Goal: Transaction & Acquisition: Register for event/course

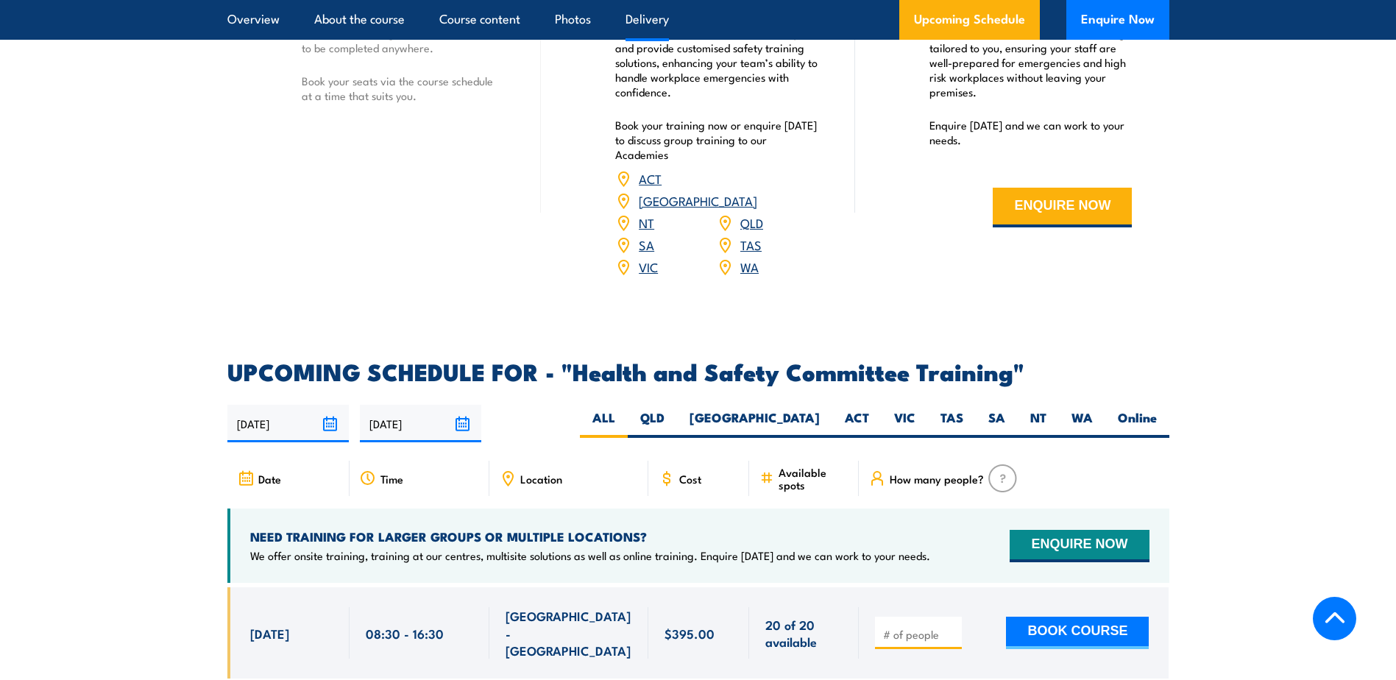
scroll to position [2208, 0]
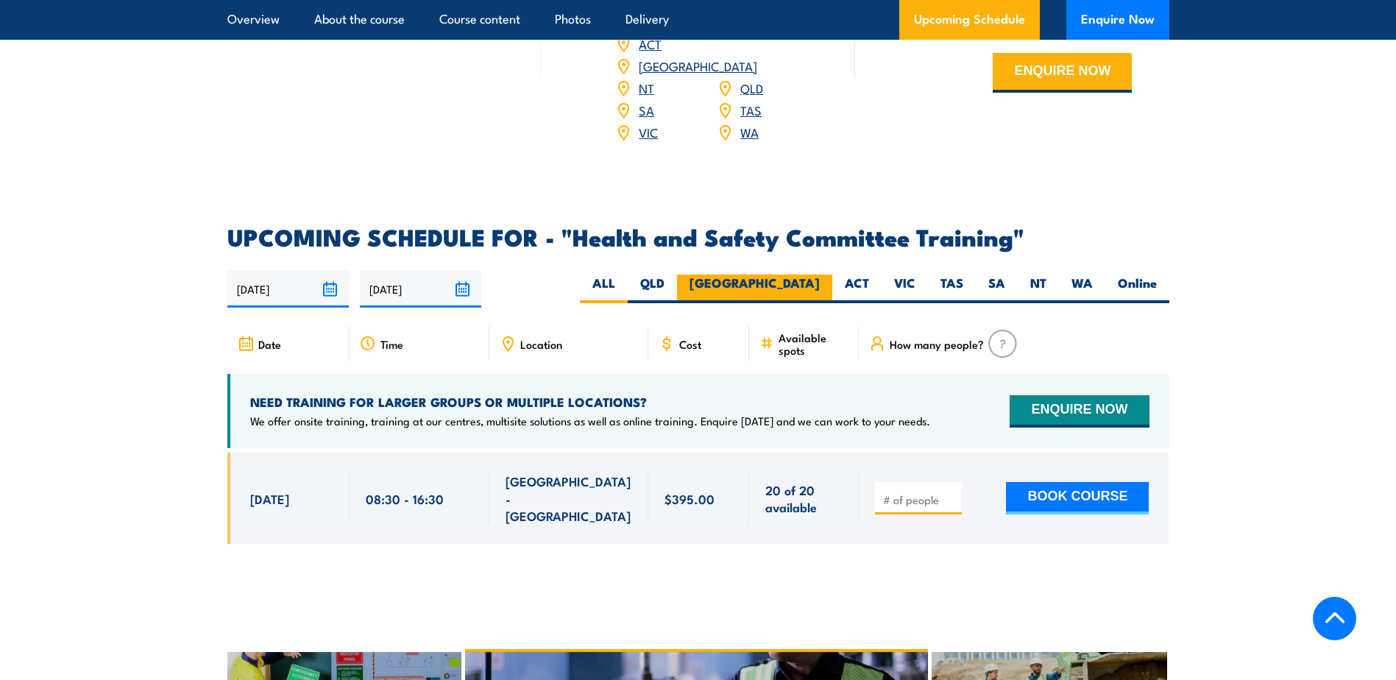
click at [802, 275] on label "[GEOGRAPHIC_DATA]" at bounding box center [754, 289] width 155 height 29
click at [820, 275] on input "[GEOGRAPHIC_DATA]" at bounding box center [825, 280] width 10 height 10
radio input "true"
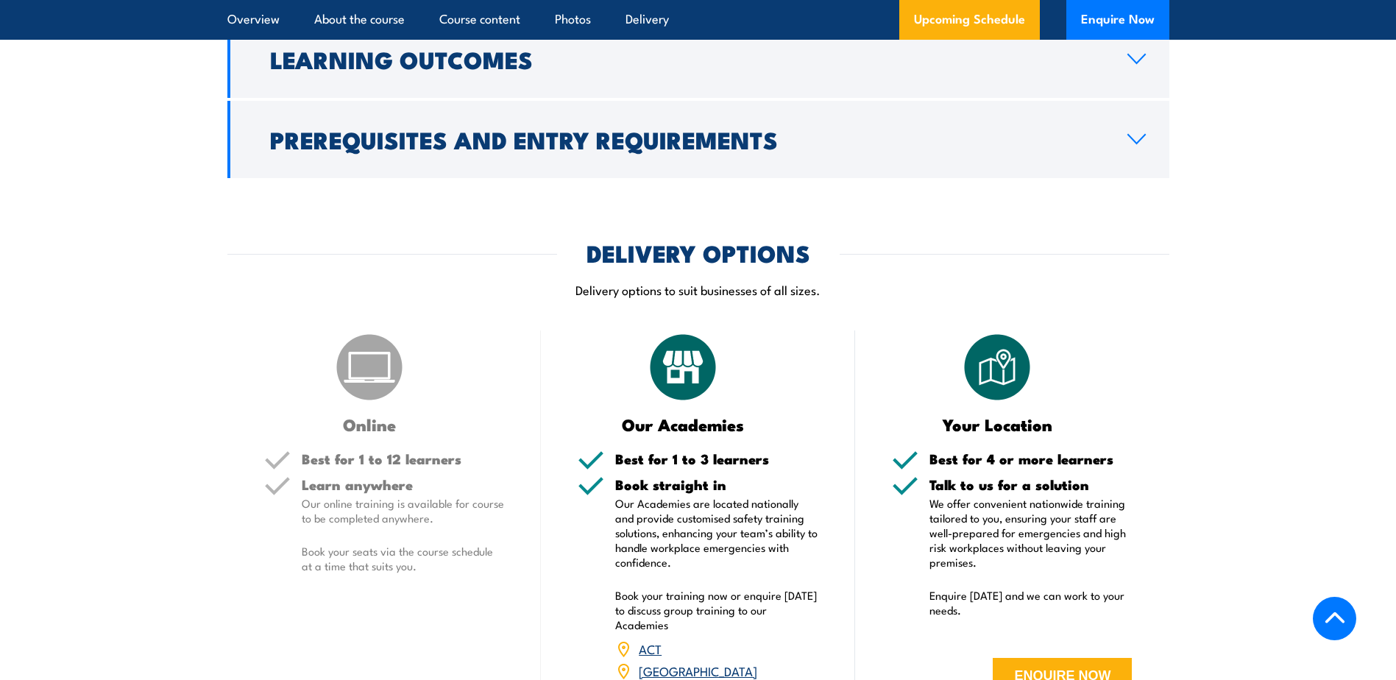
scroll to position [1603, 0]
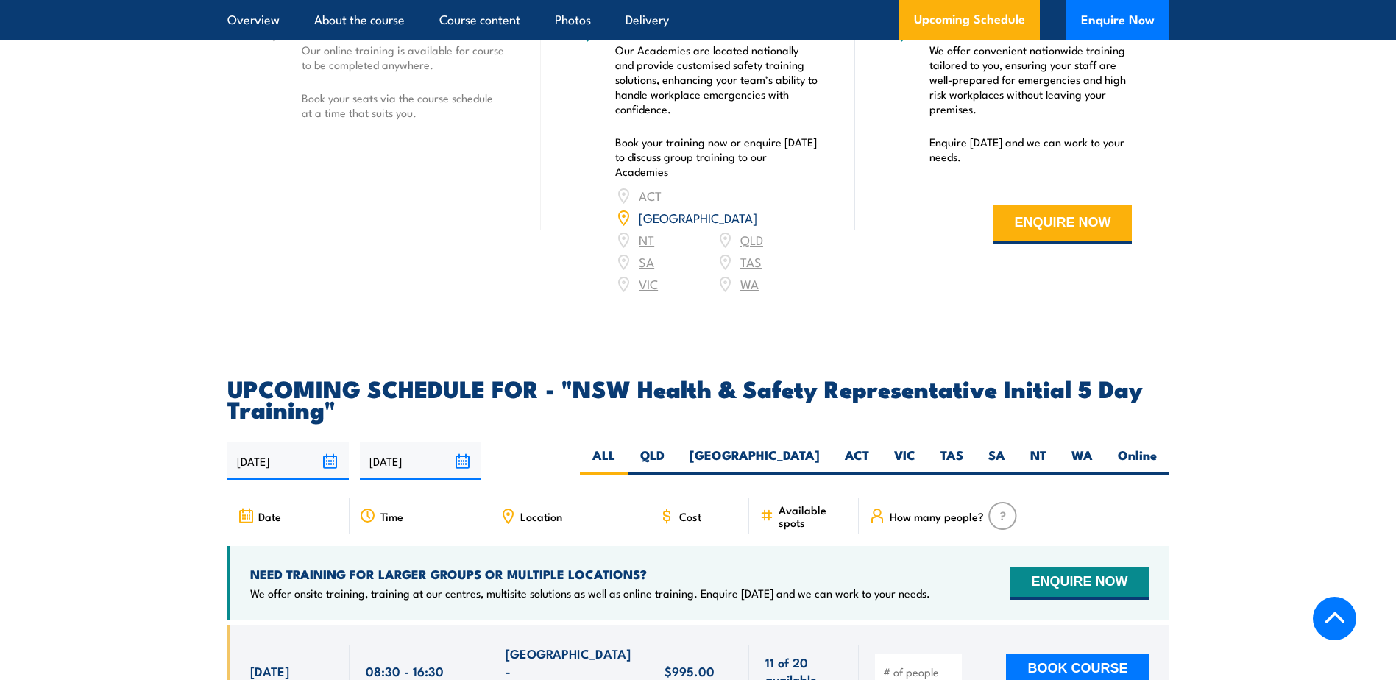
scroll to position [2650, 0]
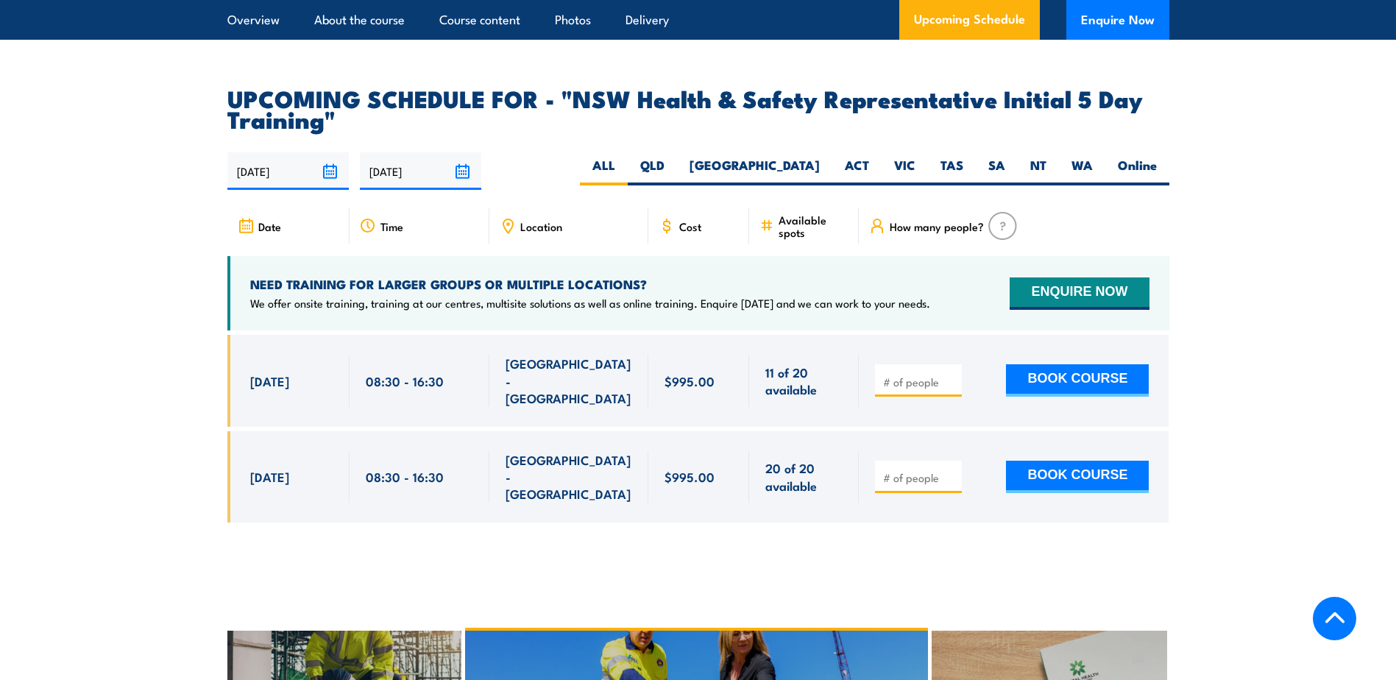
click at [916, 375] on input "number" at bounding box center [920, 382] width 74 height 15
type input "1"
click at [950, 375] on input "1" at bounding box center [920, 382] width 74 height 15
click at [1067, 367] on button "BOOK COURSE" at bounding box center [1077, 380] width 143 height 32
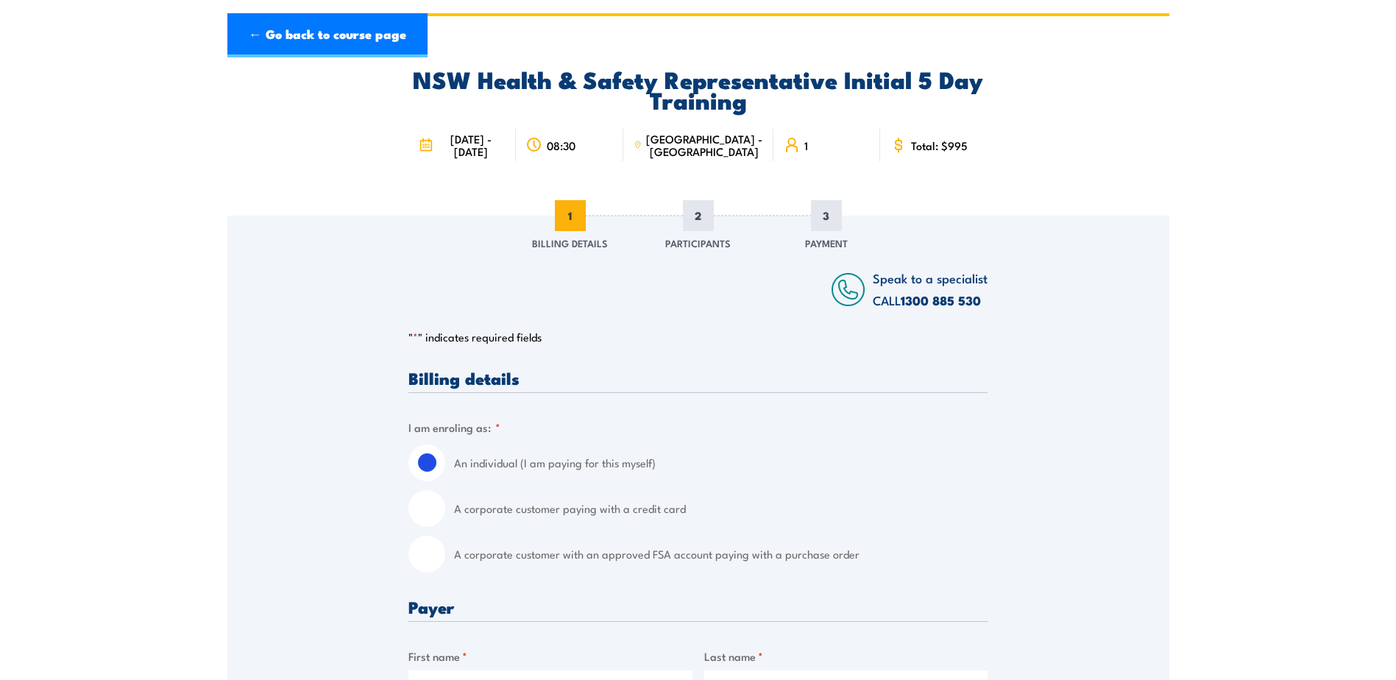
scroll to position [147, 0]
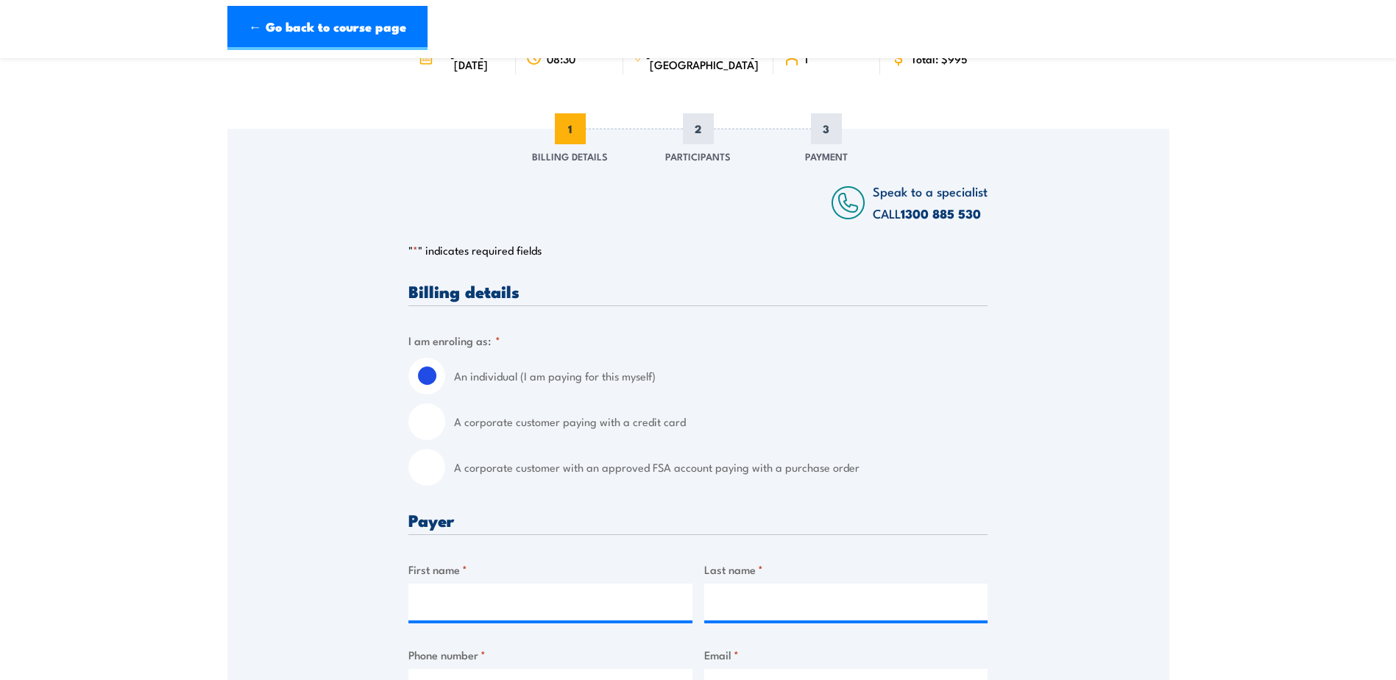
click at [429, 424] on input "A corporate customer paying with a credit card" at bounding box center [427, 421] width 37 height 37
radio input "true"
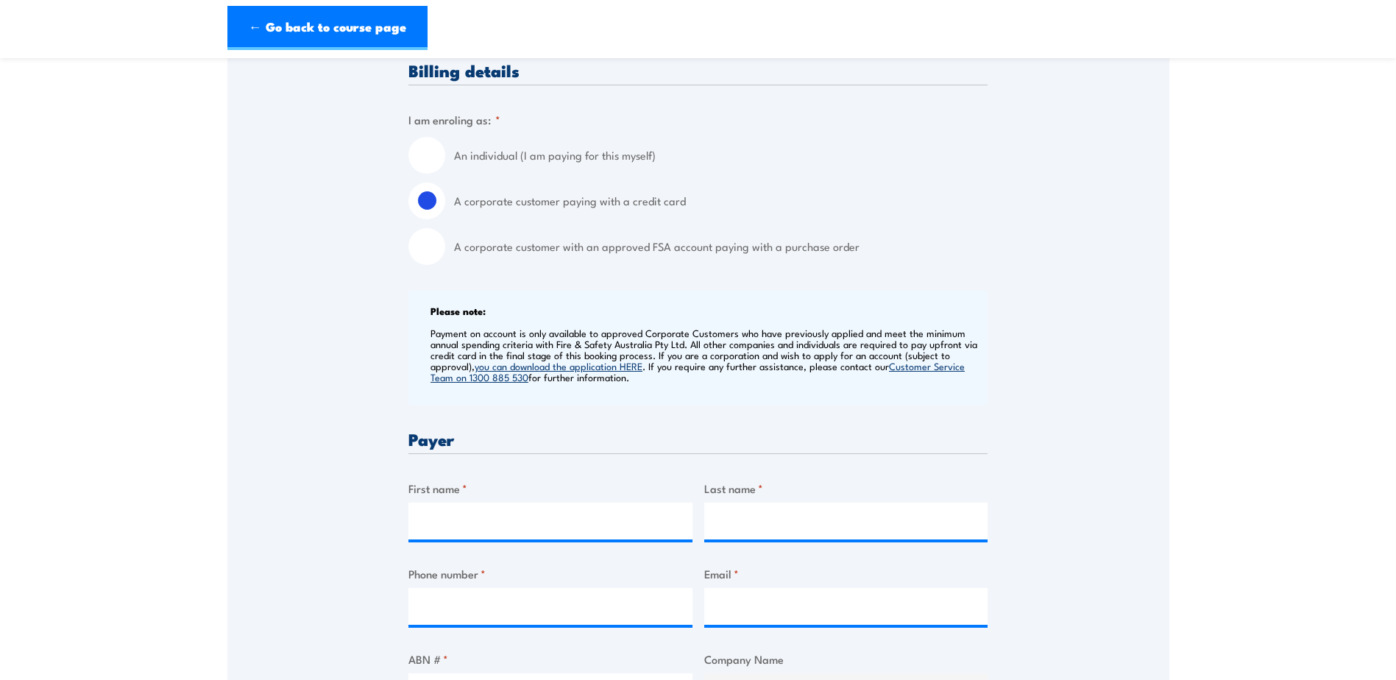
scroll to position [515, 0]
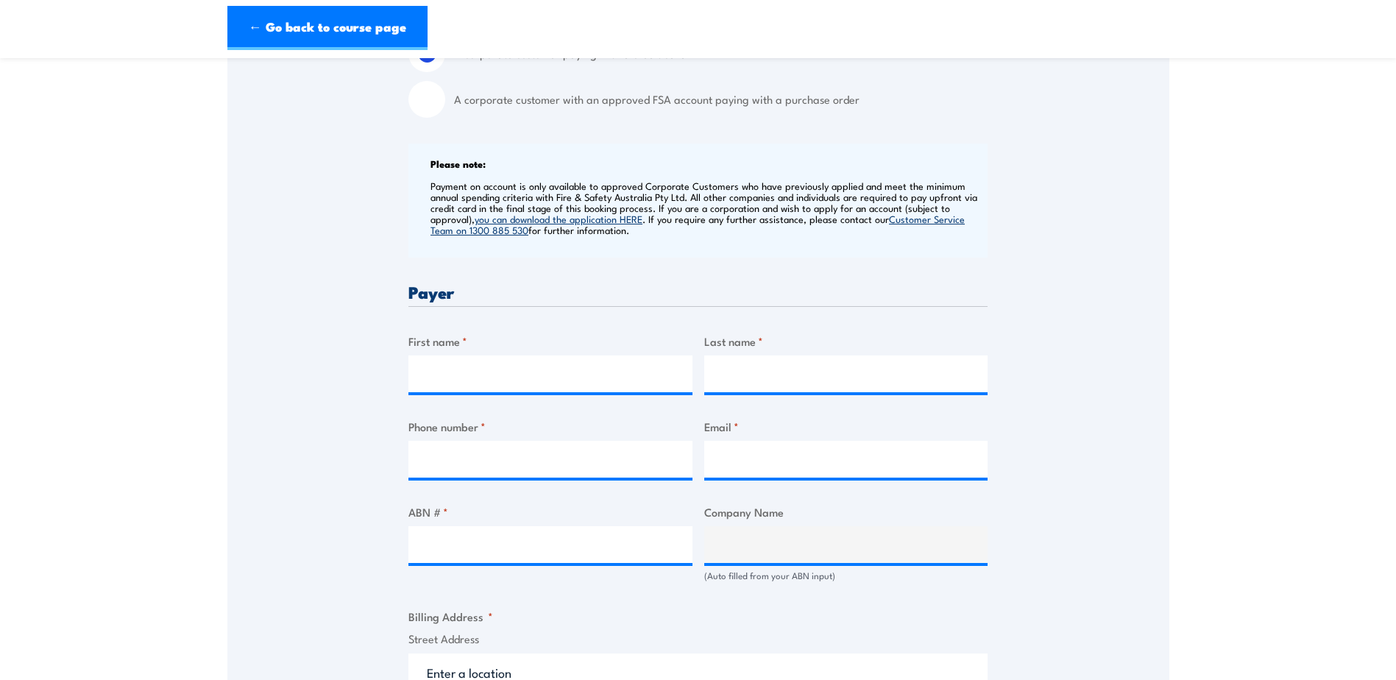
click at [498, 344] on label "First name *" at bounding box center [551, 341] width 284 height 17
click at [498, 356] on input "First name *" at bounding box center [551, 374] width 284 height 37
type input "Anis"
click at [738, 372] on input "Last name *" at bounding box center [846, 374] width 284 height 37
type input "Ahmed"
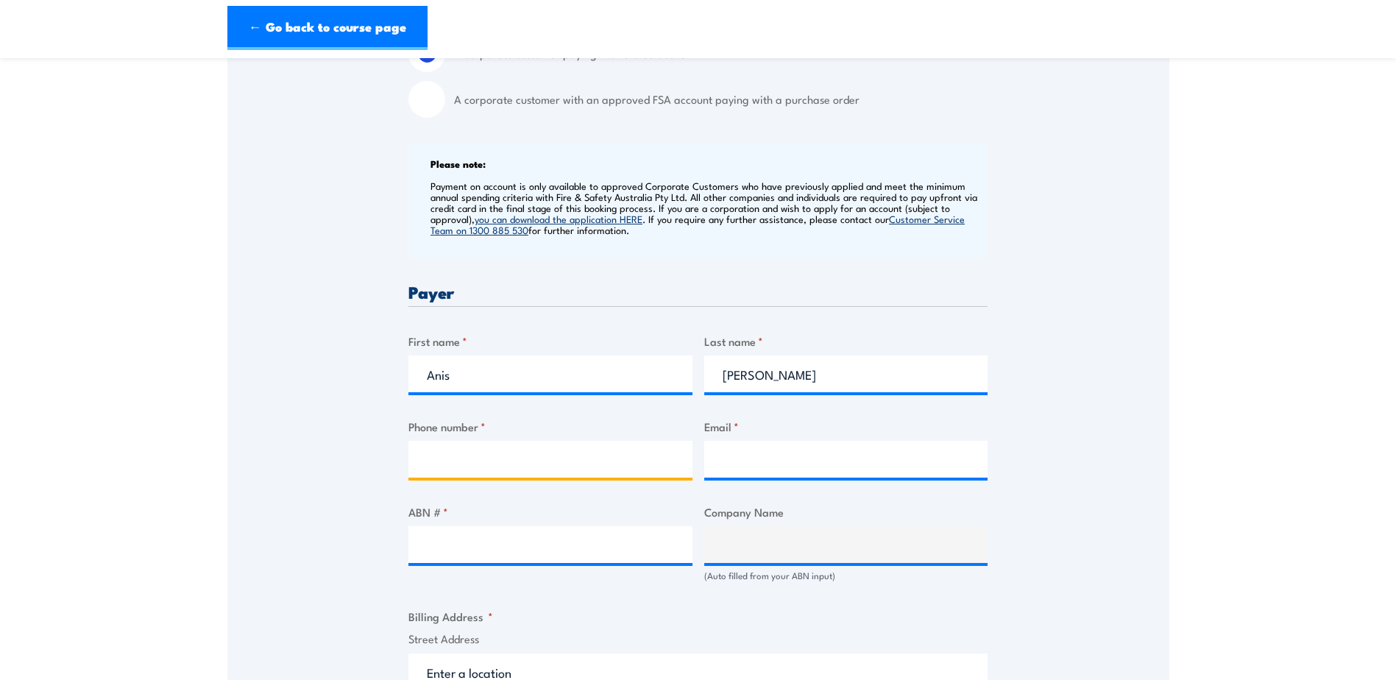
click at [560, 467] on input "Phone number *" at bounding box center [551, 459] width 284 height 37
type input "0428796726"
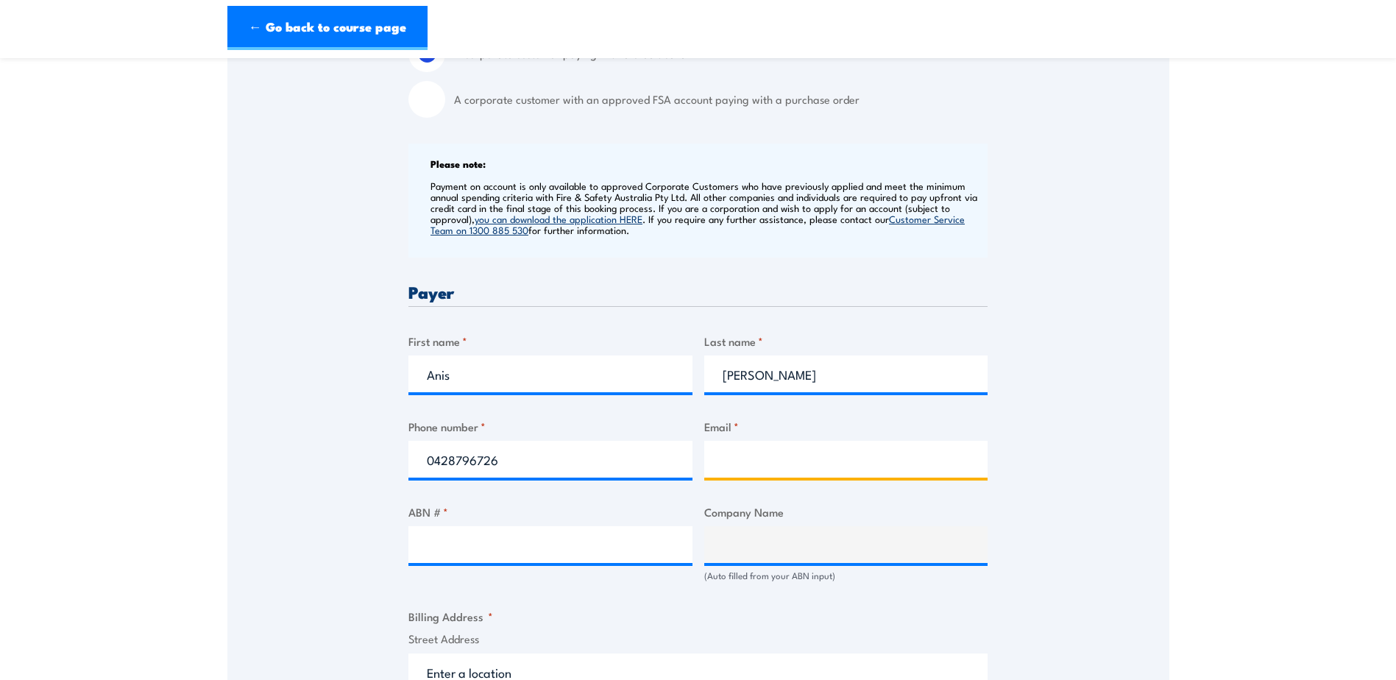
click at [731, 470] on input "Email *" at bounding box center [846, 459] width 284 height 37
type input "anis.ahmed@bayer.com"
click at [1232, 519] on section "NSW Health & Safety Representative Initial 5 Day Training 13 - 17 October 2025 …" at bounding box center [698, 493] width 1396 height 1870
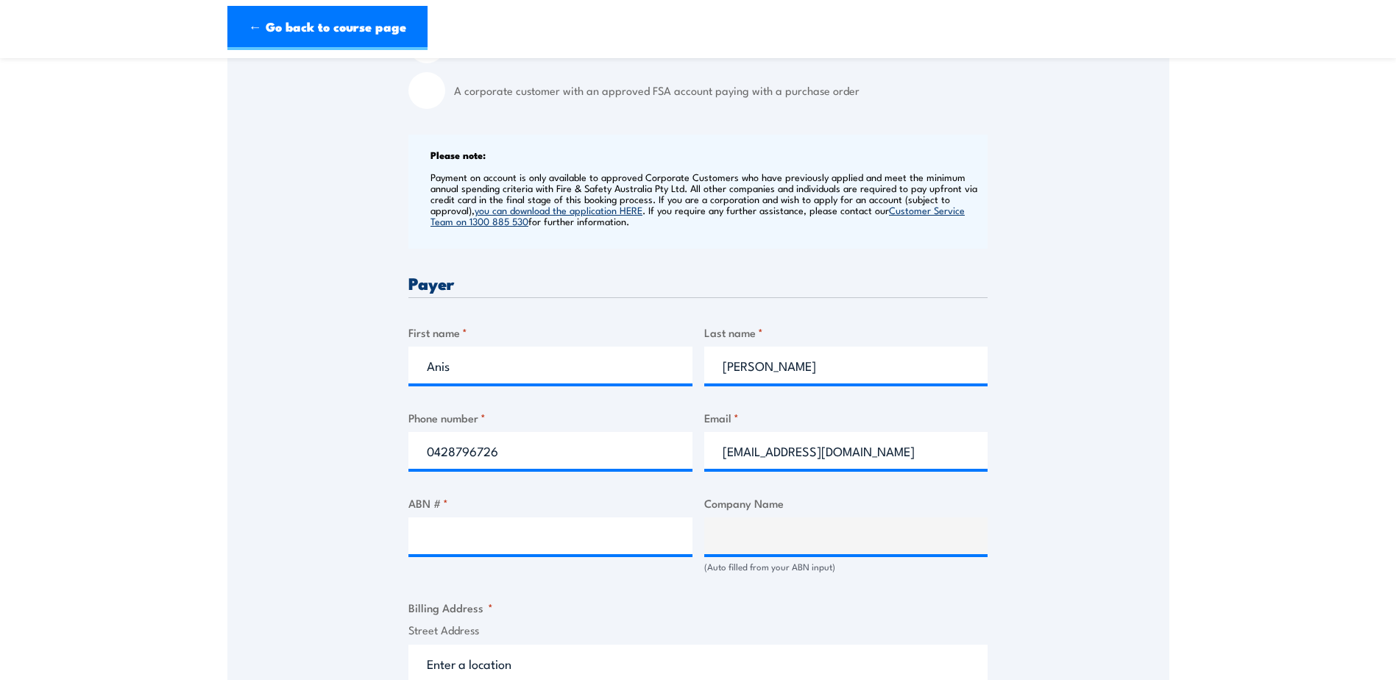
scroll to position [736, 0]
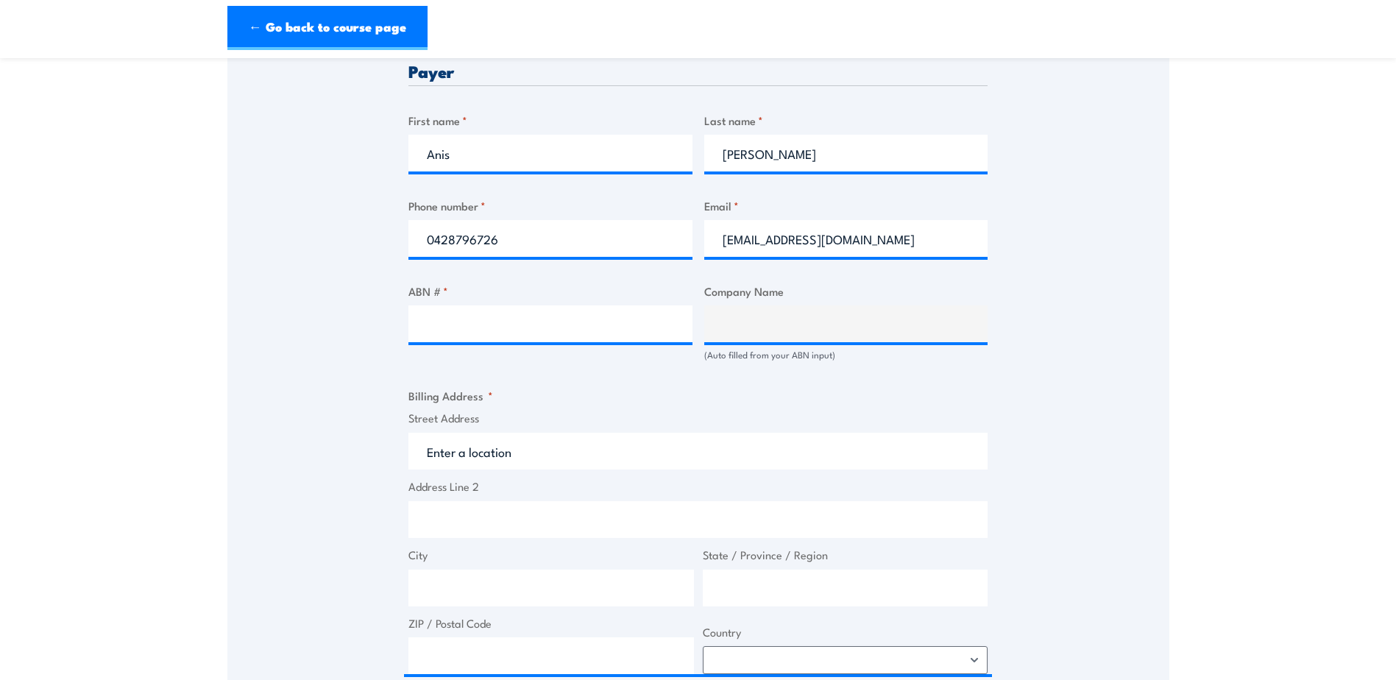
click at [479, 294] on label "ABN # *" at bounding box center [551, 291] width 284 height 17
click at [479, 305] on input "ABN # *" at bounding box center [551, 323] width 284 height 37
click at [543, 334] on input "ABN # *" at bounding box center [551, 323] width 284 height 37
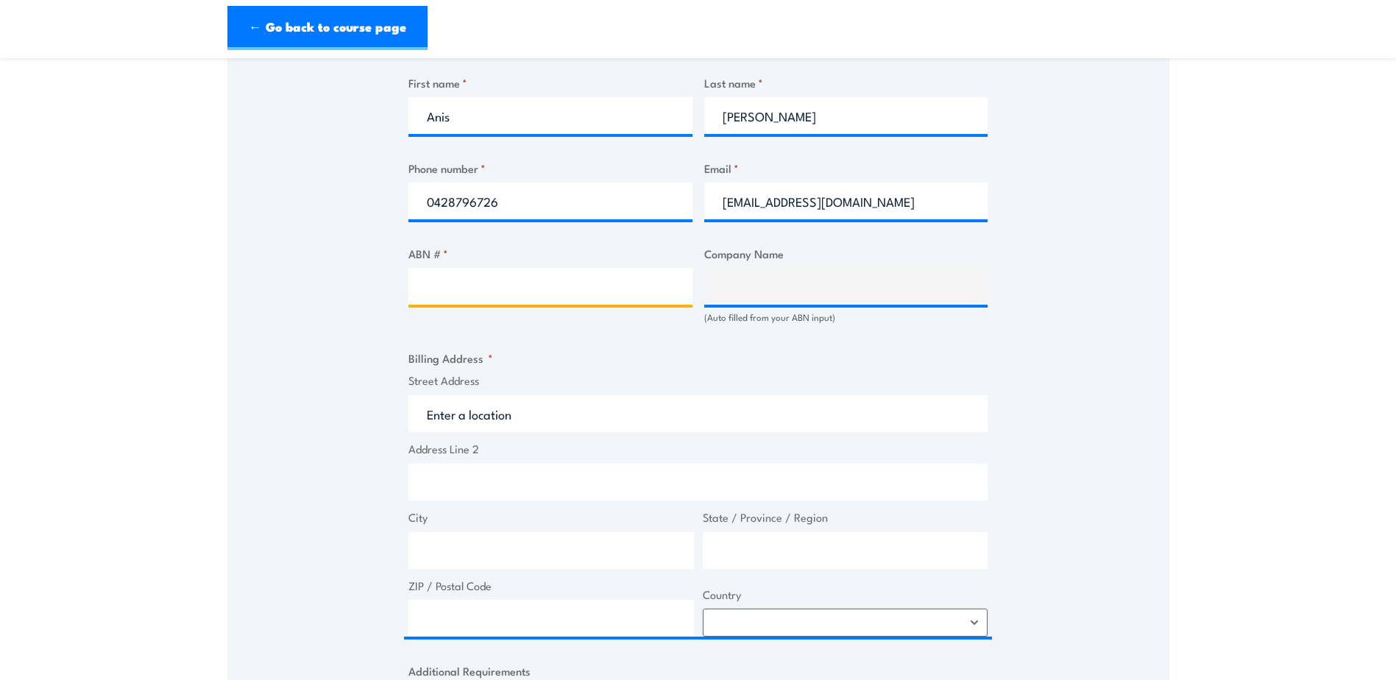
scroll to position [662, 0]
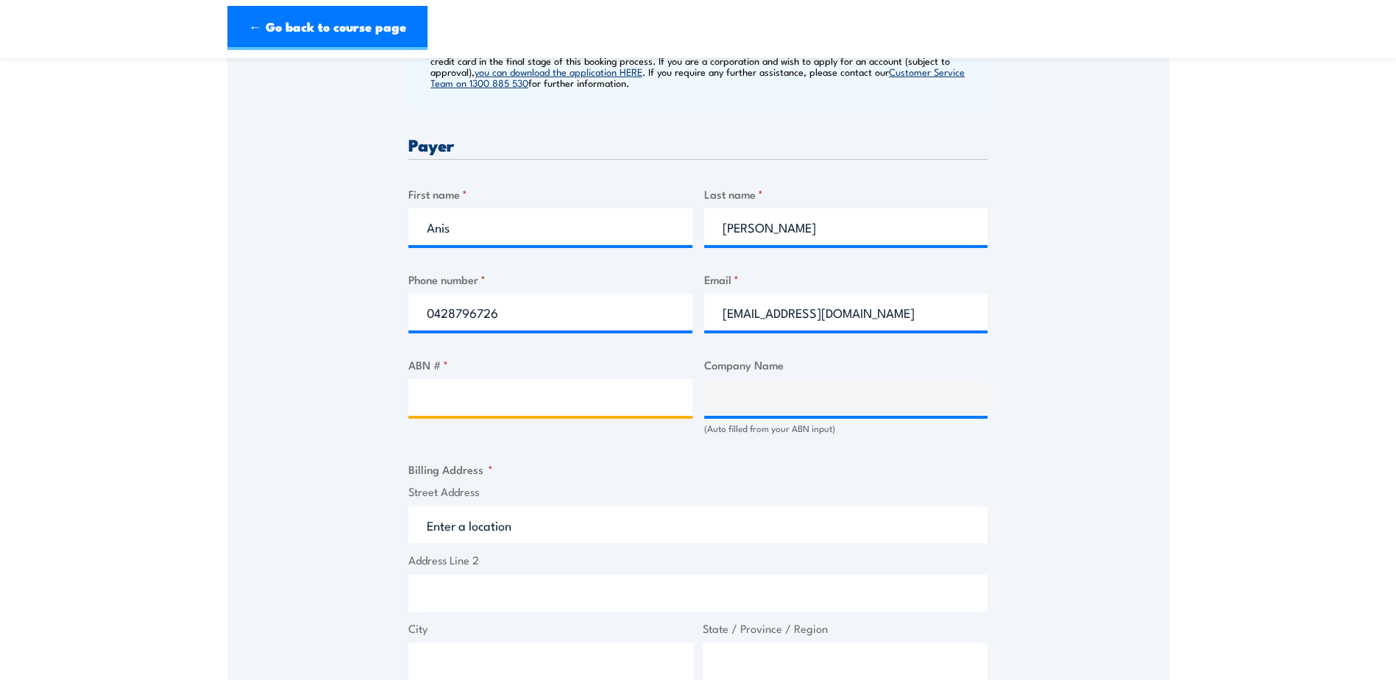
click at [685, 405] on input "ABN # *" at bounding box center [551, 397] width 284 height 37
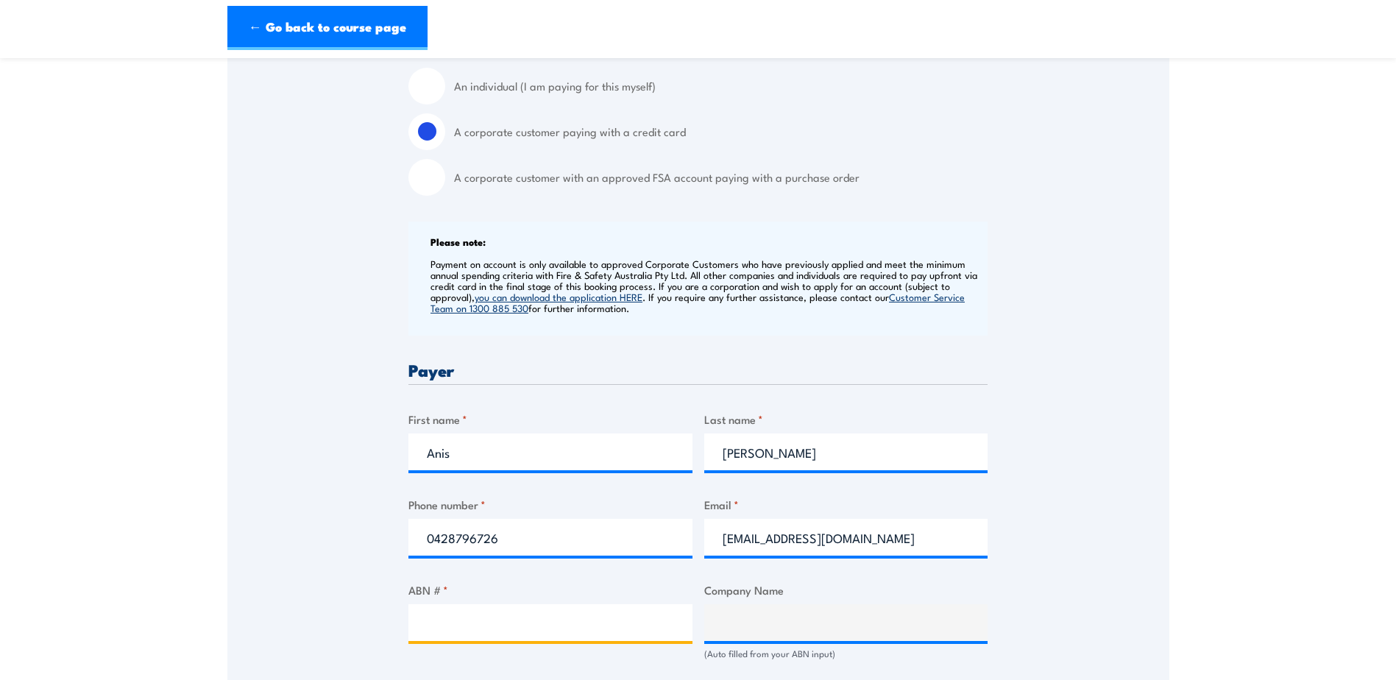
scroll to position [589, 0]
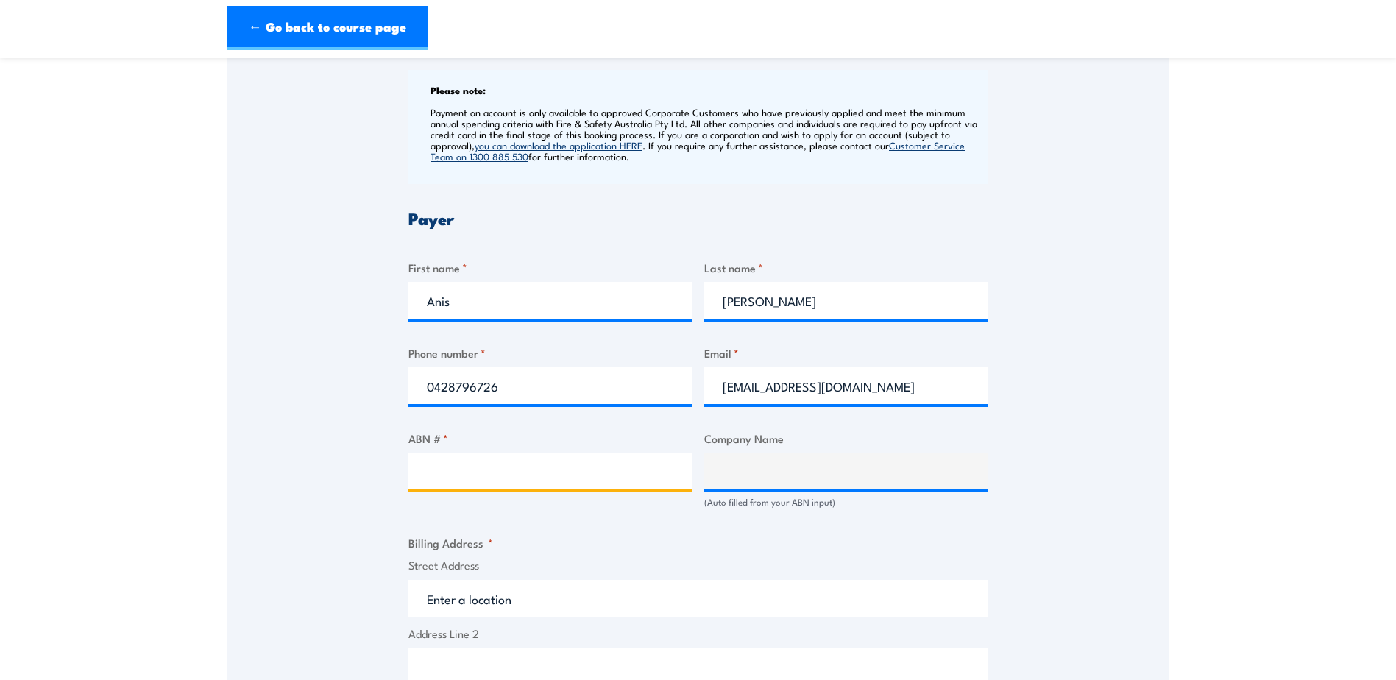
click at [440, 473] on input "ABN # *" at bounding box center [551, 471] width 284 height 37
paste input "93 093 950 906"
type input "93 093 950 906"
type input "IMAXEON PTY LTD"
type input "93 093 950 906"
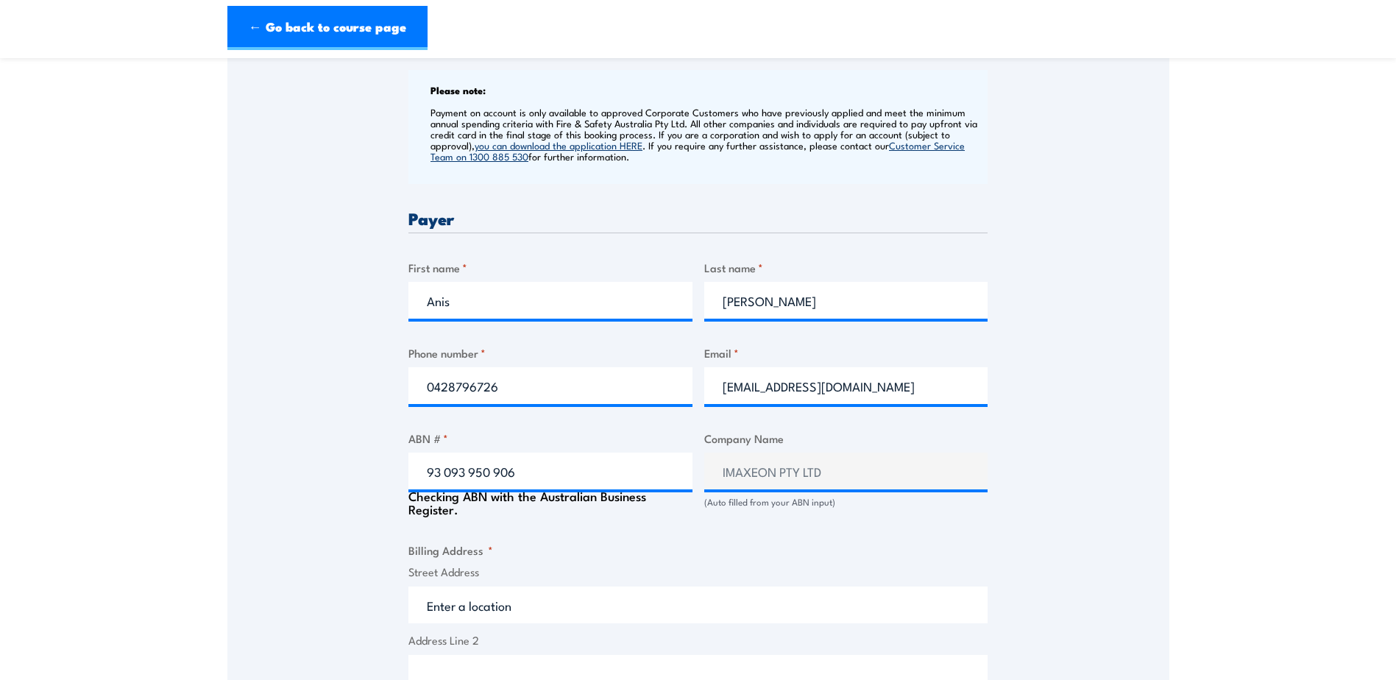
click at [1279, 406] on section "NSW Health & Safety Representative Initial 5 Day Training 13 - 17 October 2025 …" at bounding box center [698, 424] width 1396 height 1878
click at [1286, 405] on section "NSW Health & Safety Representative Initial 5 Day Training 13 - 17 October 2025 …" at bounding box center [698, 420] width 1396 height 1870
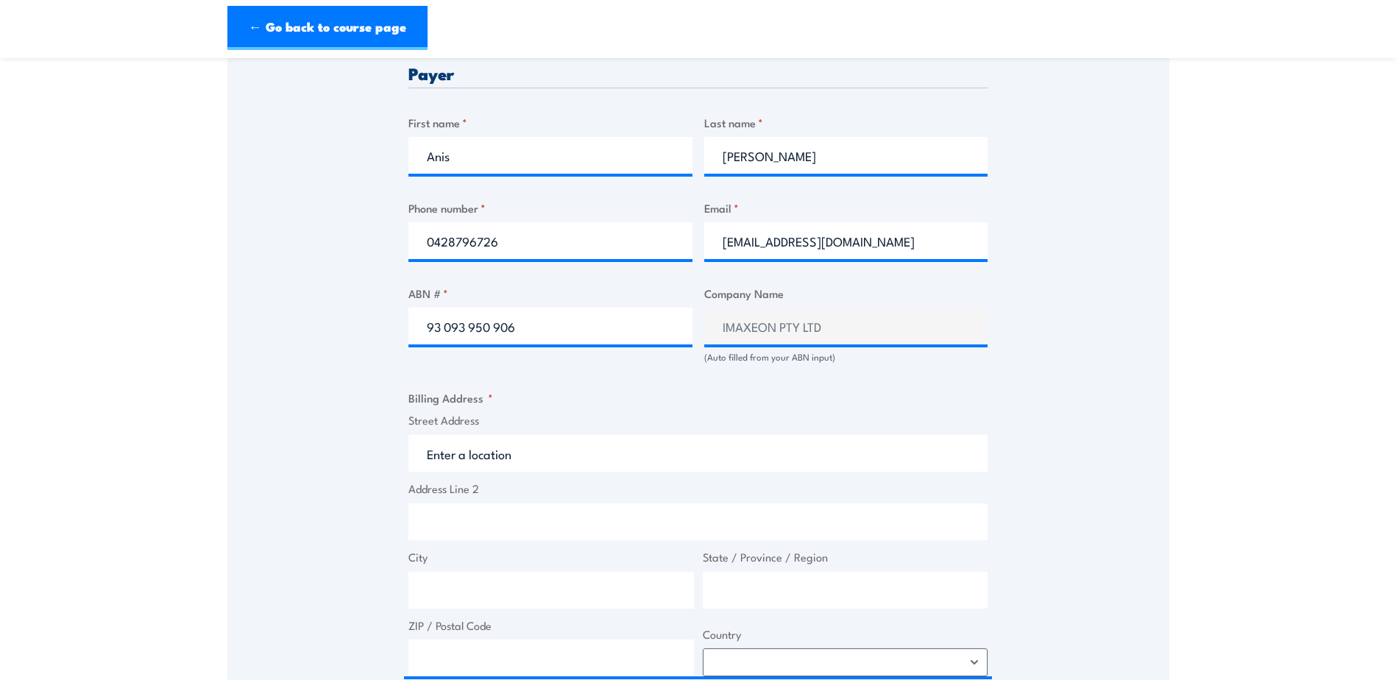
scroll to position [883, 0]
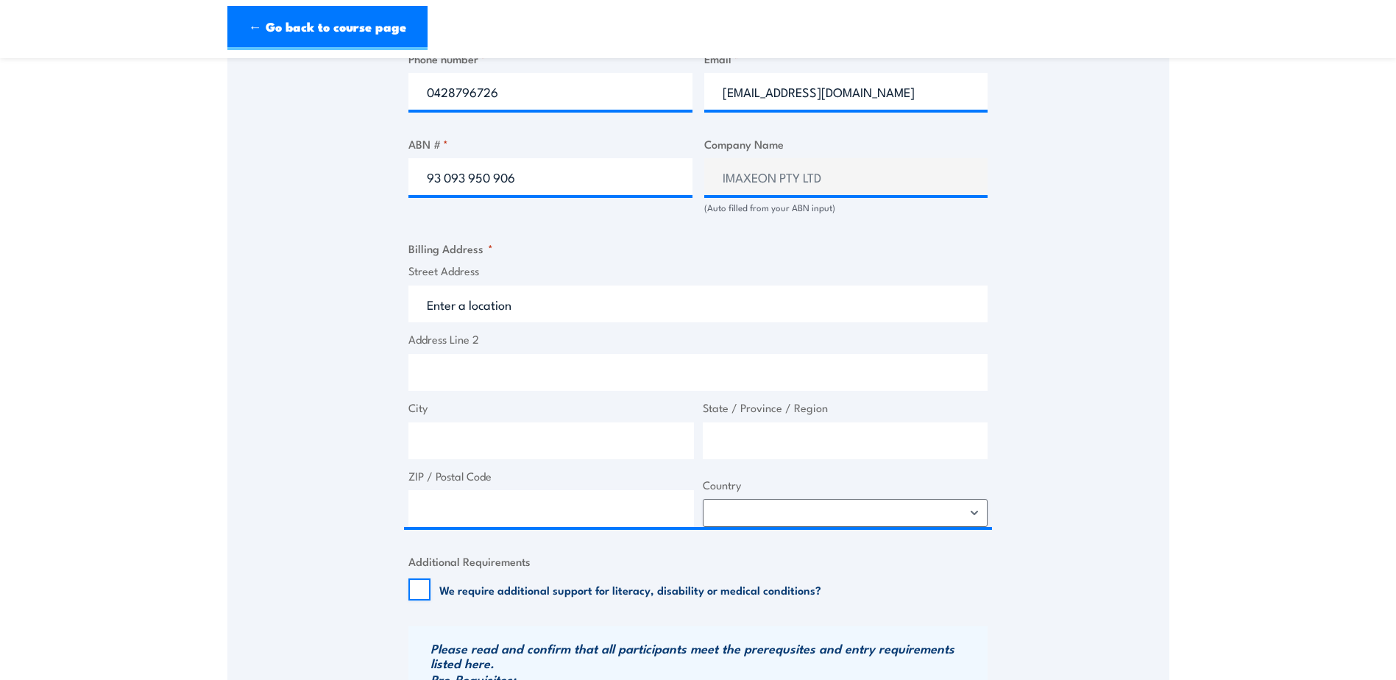
click at [458, 271] on label "Street Address" at bounding box center [698, 271] width 579 height 17
click at [458, 286] on input "Street Address" at bounding box center [698, 304] width 579 height 37
click at [451, 373] on input "Address Line 2" at bounding box center [698, 372] width 579 height 37
click at [526, 306] on input "Street Address" at bounding box center [698, 304] width 579 height 37
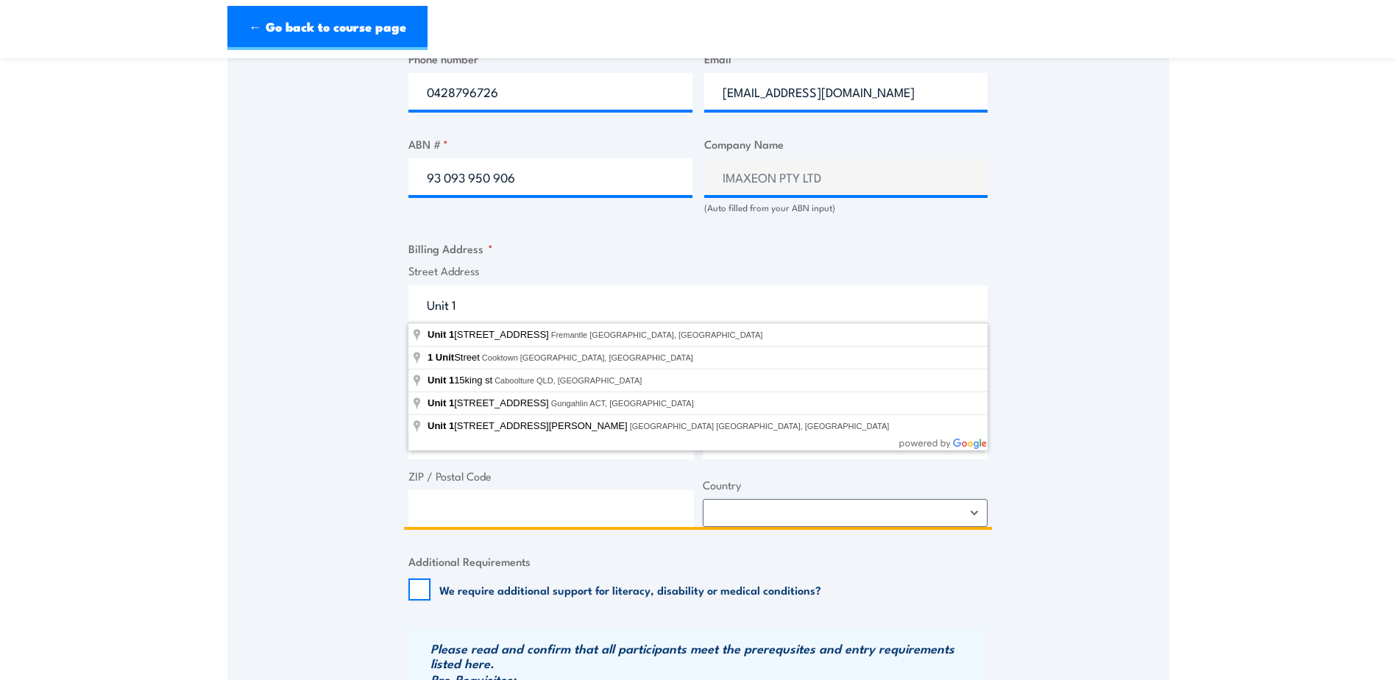
click at [550, 305] on input "Unit 1" at bounding box center [698, 304] width 579 height 37
type input "Unit 1"
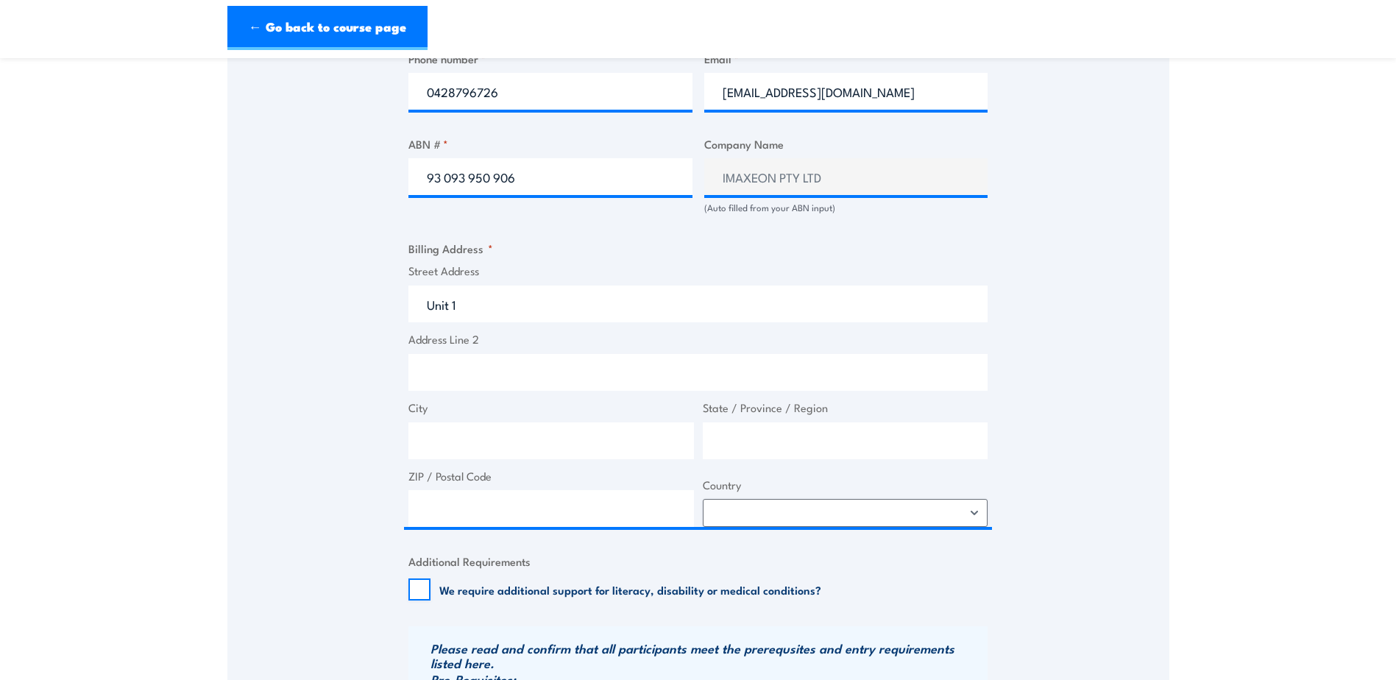
click at [1173, 370] on section "NSW Health & Safety Representative Initial 5 Day Training 13 - 17 October 2025 …" at bounding box center [698, 125] width 1396 height 1870
click at [517, 339] on label "Address Line 2" at bounding box center [698, 339] width 579 height 17
click at [517, 354] on input "Address Line 2" at bounding box center [698, 372] width 579 height 37
click at [464, 367] on input "Address Line 2" at bounding box center [698, 372] width 579 height 37
paste input "38-46 South Street"
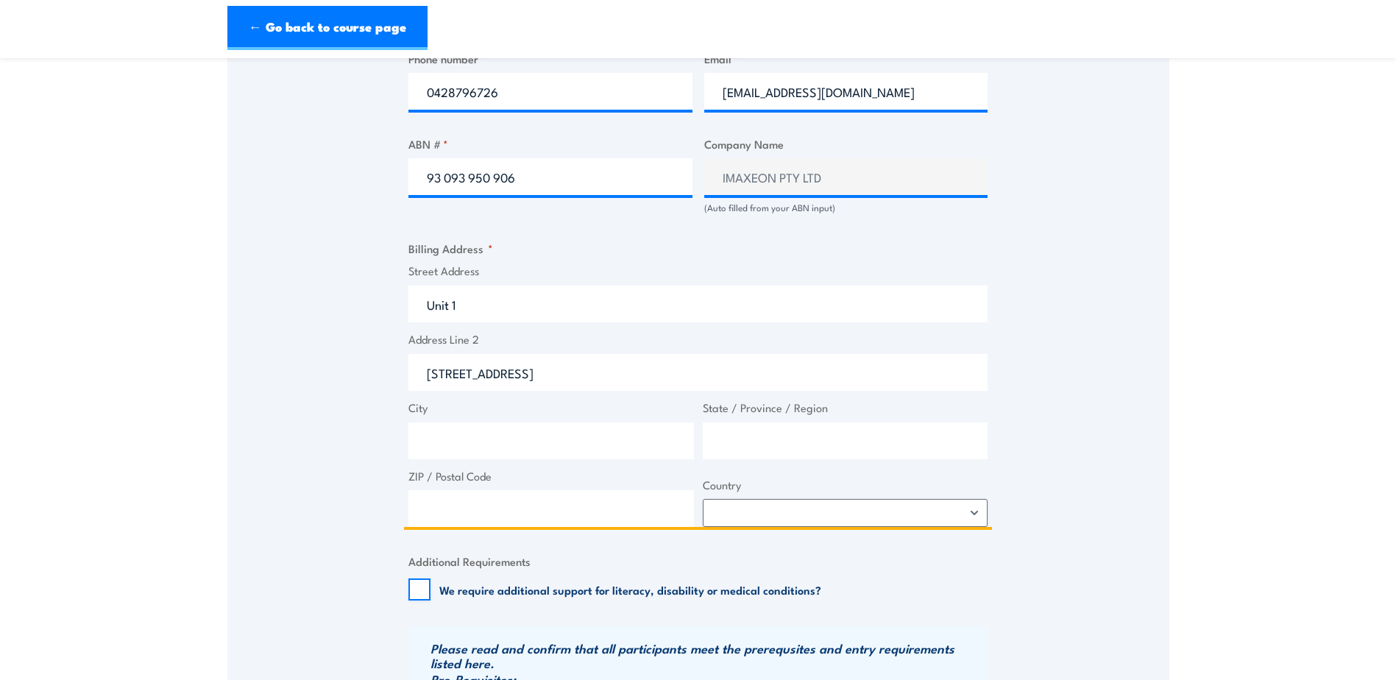
type input "38-46 South Street"
click at [445, 437] on input "City" at bounding box center [552, 441] width 286 height 37
click at [459, 445] on input "City" at bounding box center [552, 441] width 286 height 37
paste input "Rydalmere"
type input "Rydalmere"
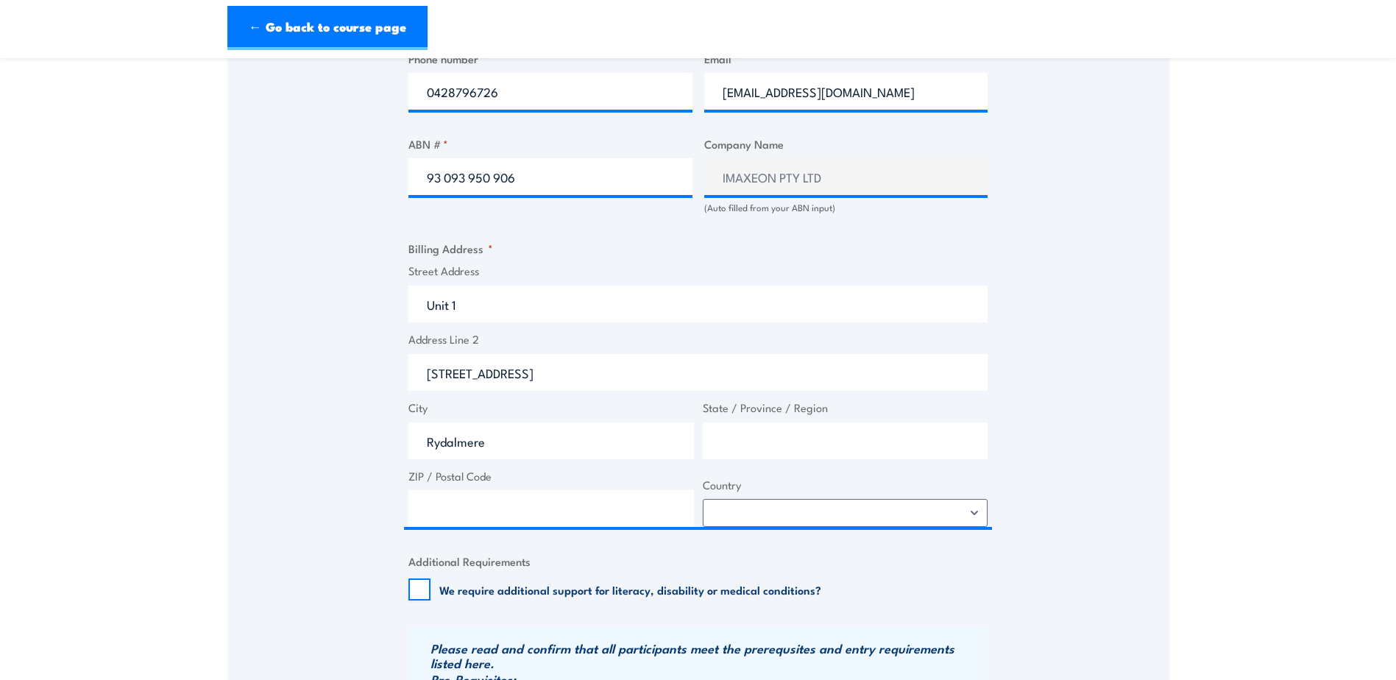
click at [1223, 420] on section "NSW Health & Safety Representative Initial 5 Day Training 13 - 17 October 2025 …" at bounding box center [698, 125] width 1396 height 1870
click at [747, 439] on input "State / Province / Region" at bounding box center [846, 441] width 286 height 37
type input "NSW"
click at [583, 510] on input "ZIP / Postal Code" at bounding box center [552, 508] width 286 height 37
type input "2116"
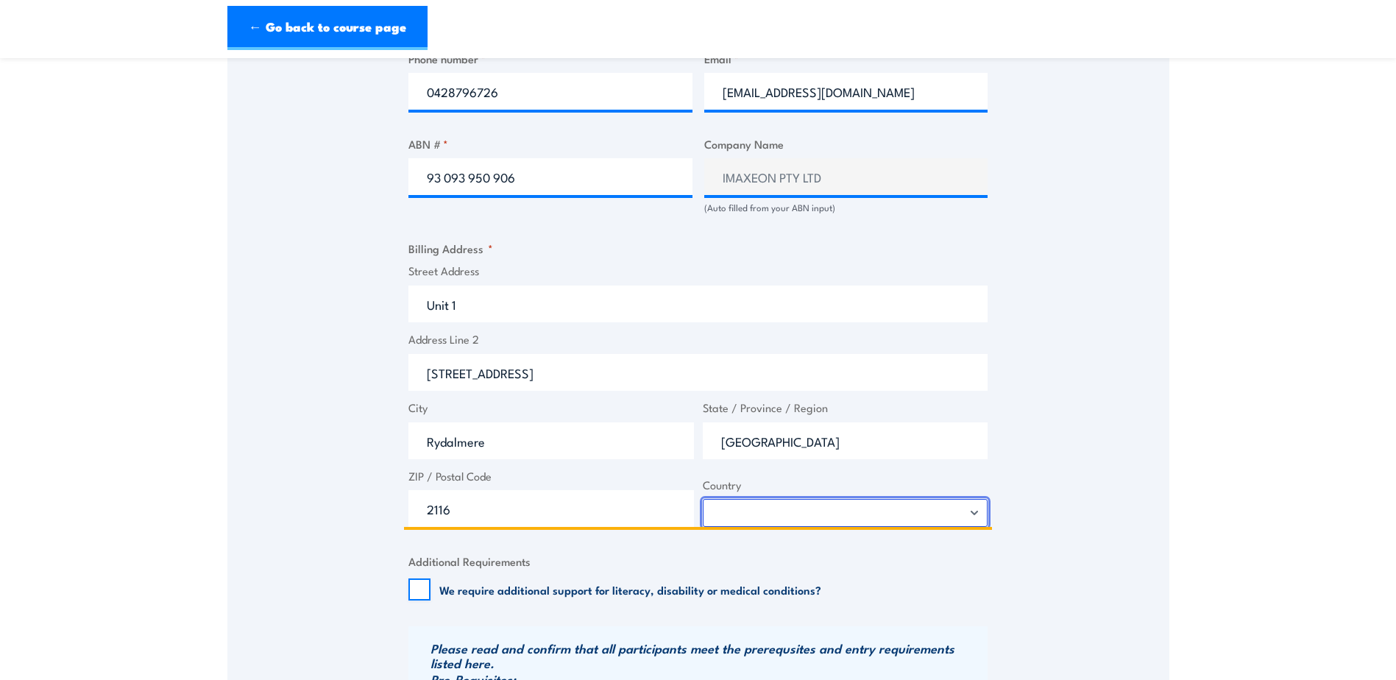
click at [976, 515] on select "Afghanistan Albania Algeria American Samoa Andorra Angola Anguilla Antarctica A…" at bounding box center [846, 513] width 286 height 28
select select "Australia"
click at [703, 499] on select "Afghanistan Albania Algeria American Samoa Andorra Angola Anguilla Antarctica A…" at bounding box center [846, 513] width 286 height 28
click at [1265, 372] on section "NSW Health & Safety Representative Initial 5 Day Training 13 - 17 October 2025 …" at bounding box center [698, 125] width 1396 height 1870
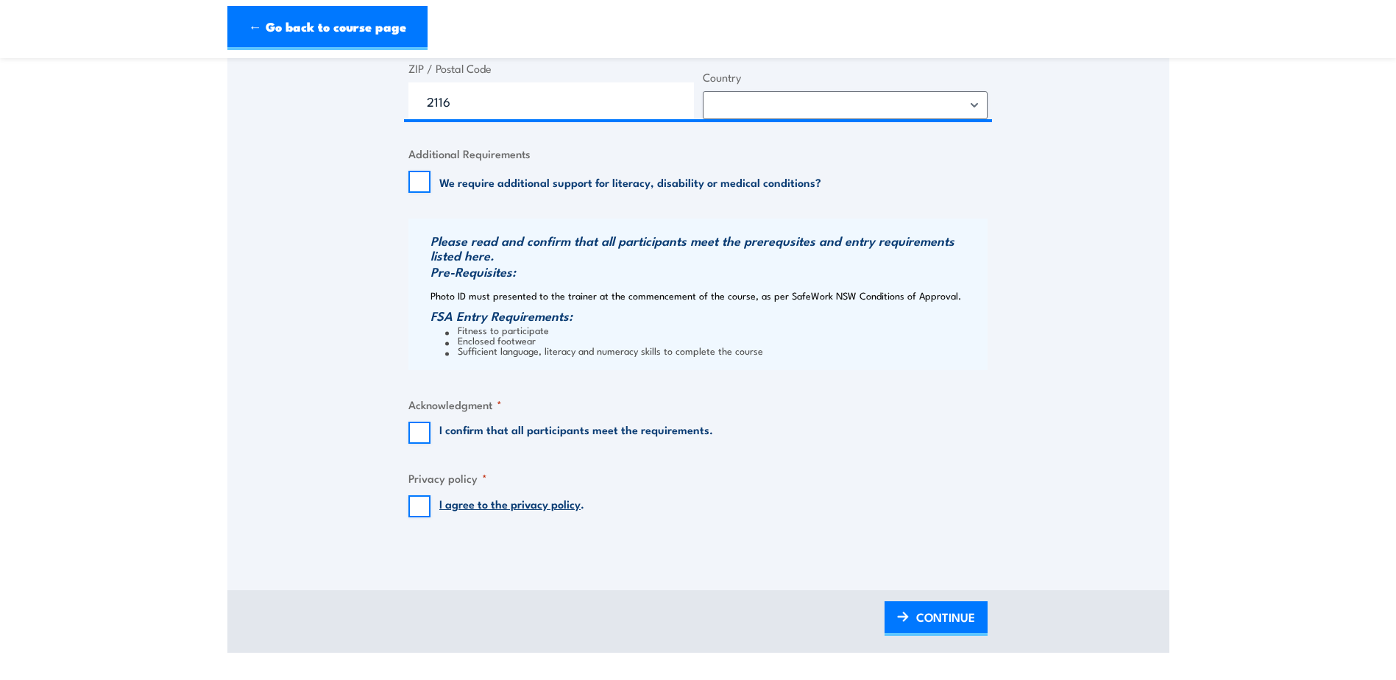
scroll to position [1325, 0]
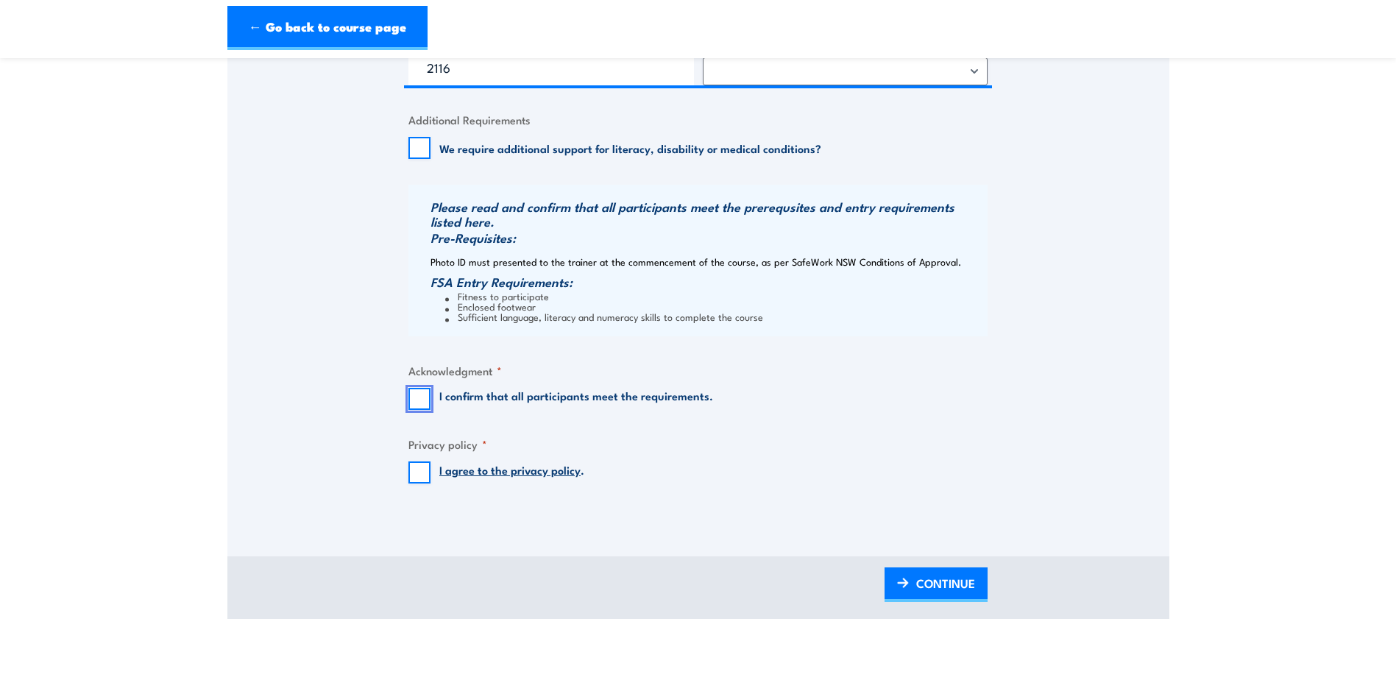
click at [423, 397] on input "I confirm that all participants meet the requirements." at bounding box center [420, 399] width 22 height 22
checkbox input "true"
drag, startPoint x: 420, startPoint y: 473, endPoint x: 430, endPoint y: 477, distance: 10.9
click at [420, 473] on input "I agree to the privacy policy ." at bounding box center [420, 473] width 22 height 22
checkbox input "true"
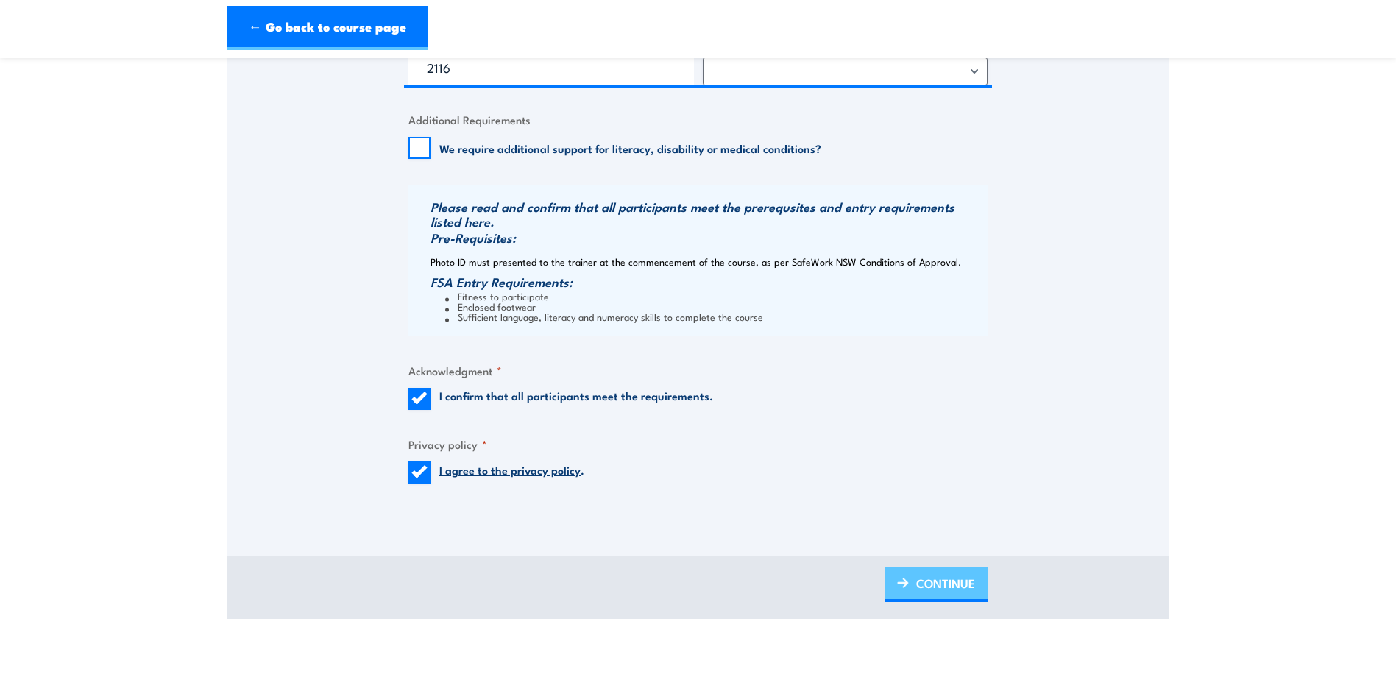
click at [940, 575] on span "CONTINUE" at bounding box center [945, 583] width 59 height 39
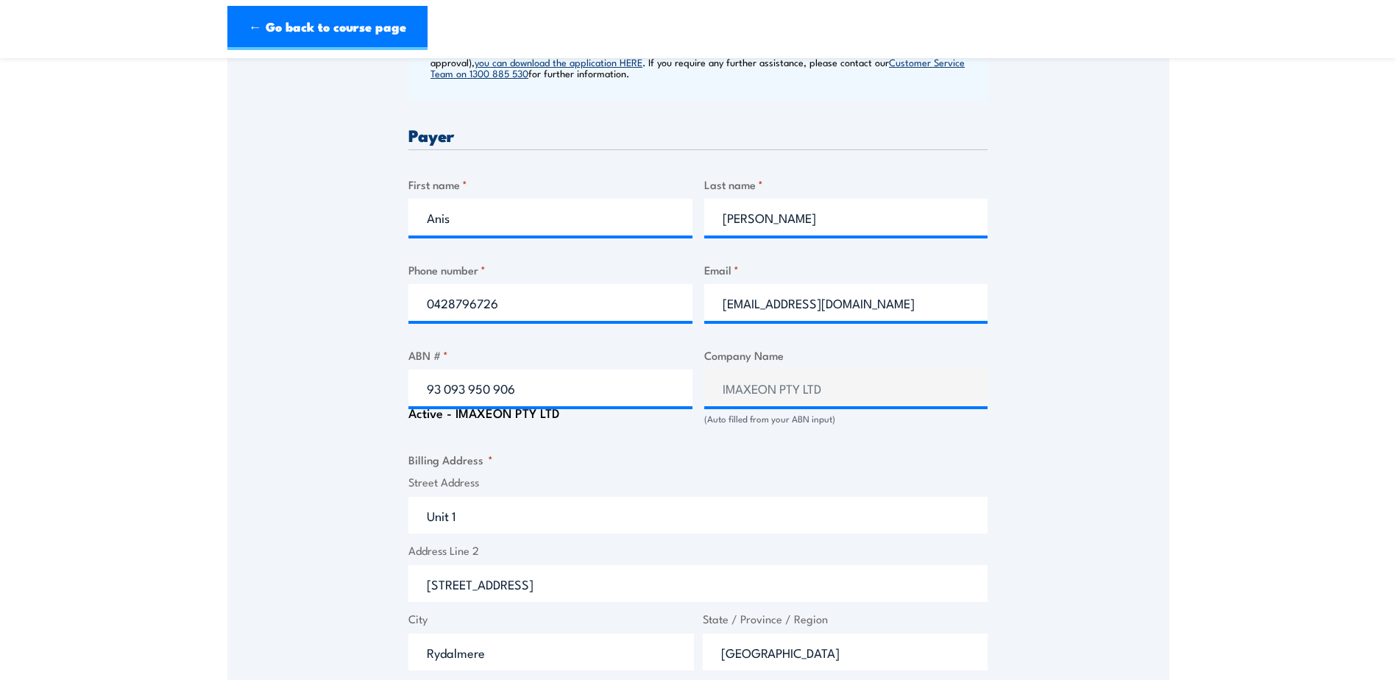
scroll to position [1098, 0]
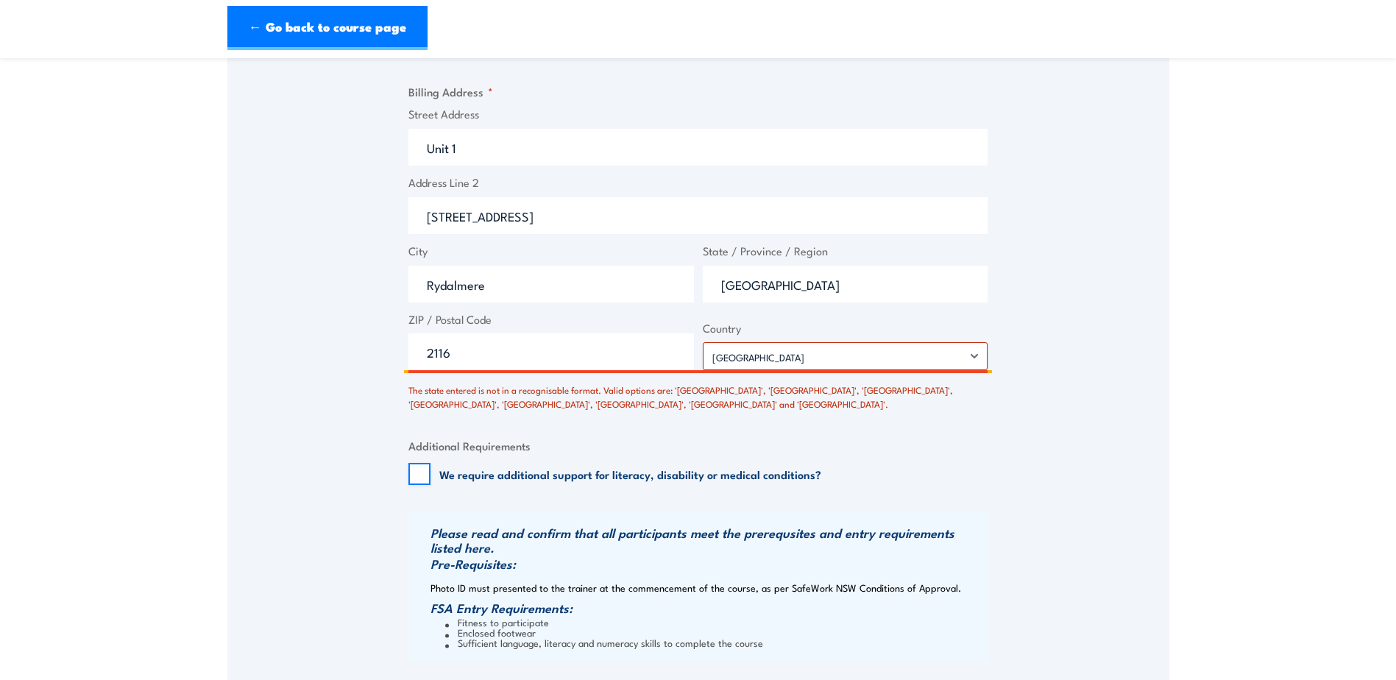
click at [897, 297] on input "NSW" at bounding box center [846, 284] width 286 height 37
type input "N"
click at [919, 296] on input "State / Province / Region" at bounding box center [846, 284] width 286 height 37
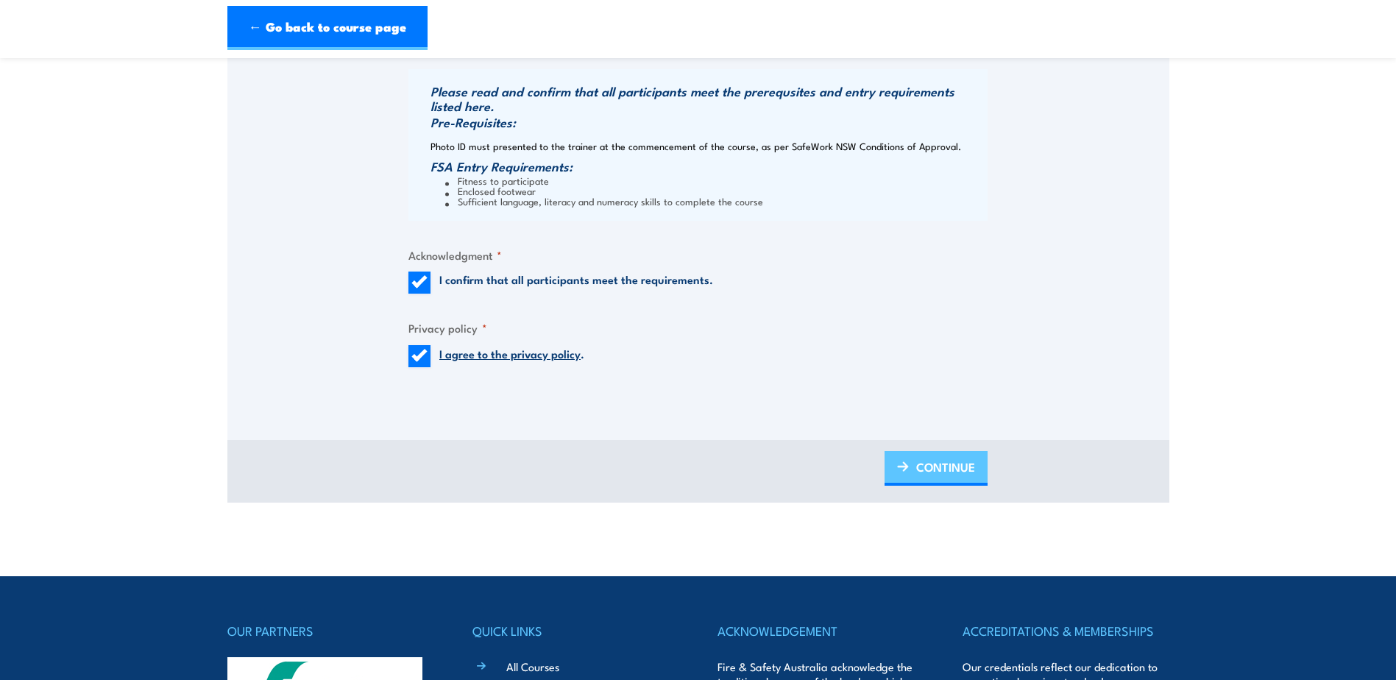
type input "New South Wales"
click at [955, 471] on span "CONTINUE" at bounding box center [945, 467] width 59 height 39
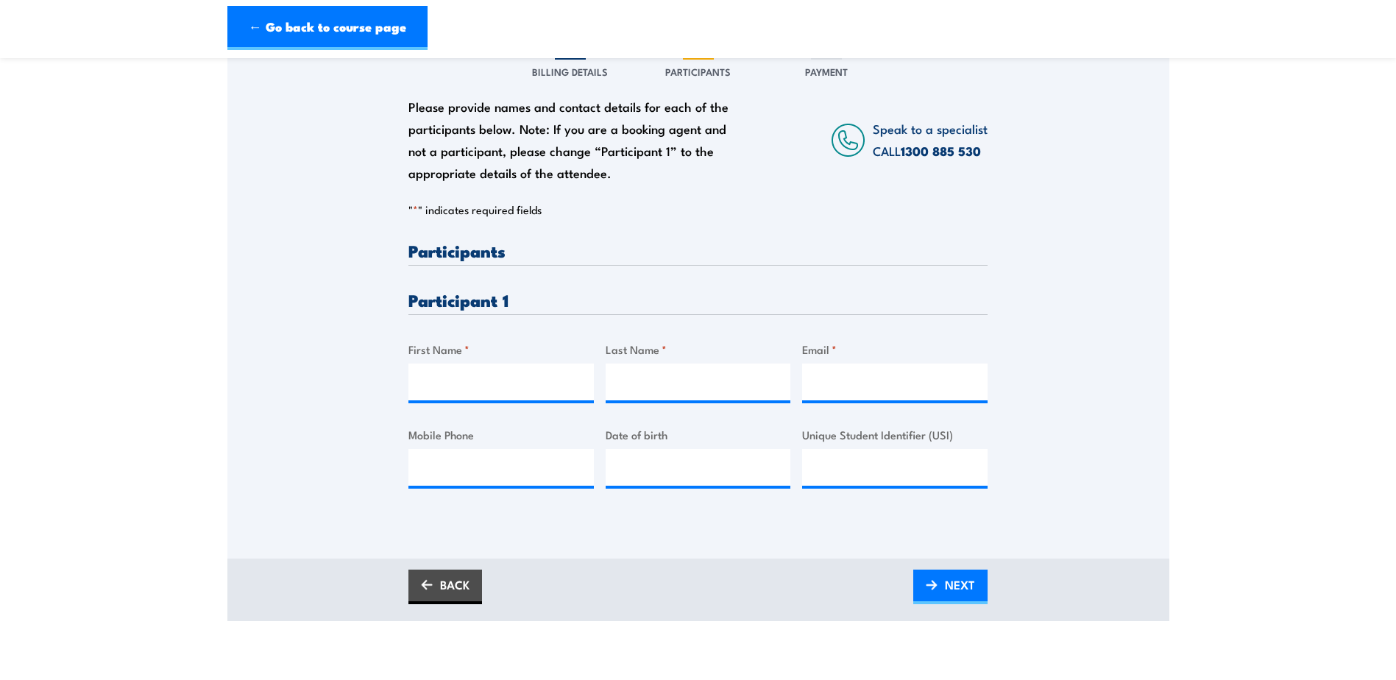
scroll to position [221, 0]
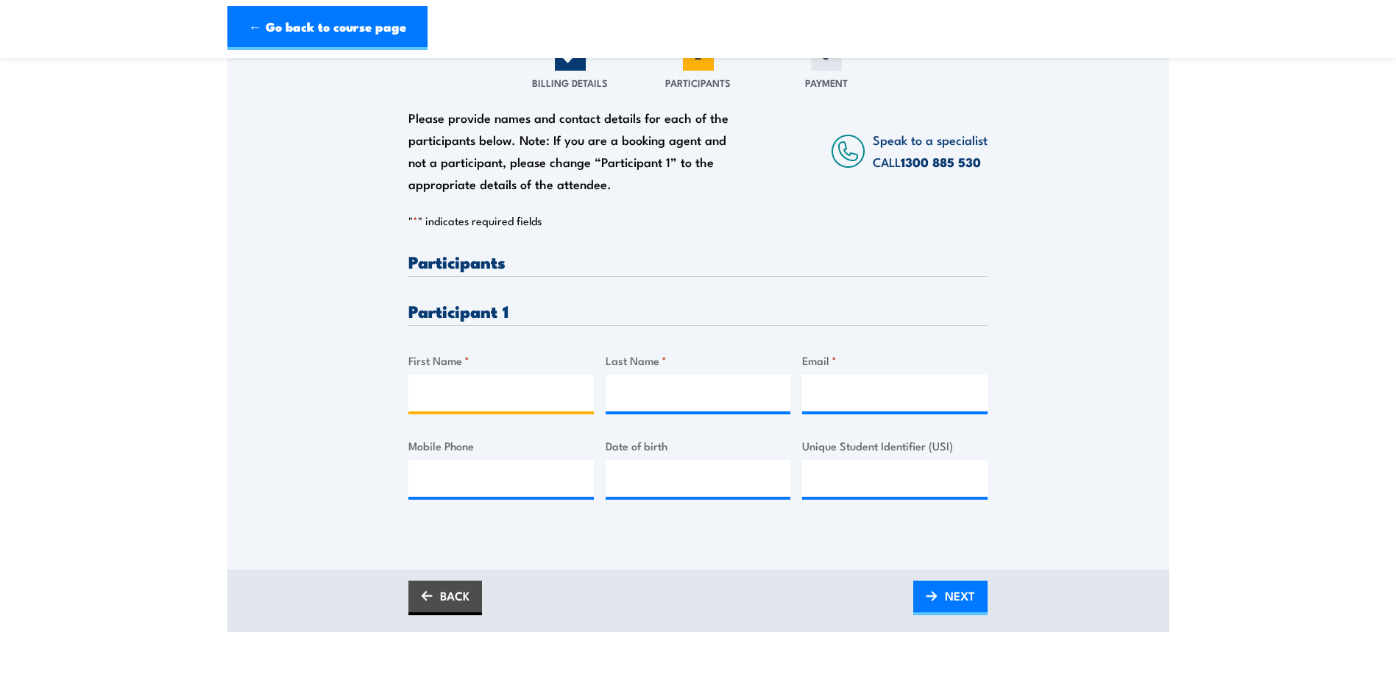
click at [489, 393] on input "First Name *" at bounding box center [501, 393] width 185 height 37
type input "Anis"
click at [637, 399] on input "Last Name *" at bounding box center [698, 393] width 185 height 37
type input "Ahmed"
click at [863, 403] on input "Email *" at bounding box center [894, 393] width 185 height 37
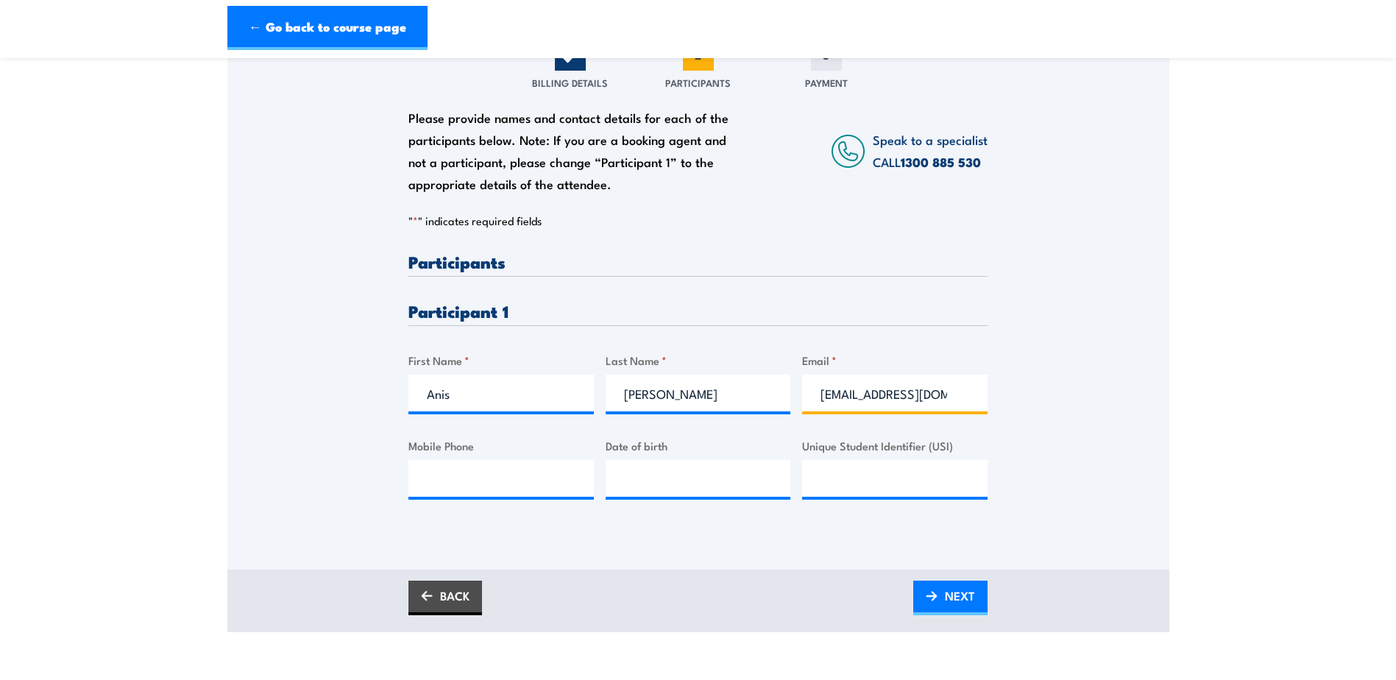
scroll to position [0, 4]
type input "anis.ahmed@bayer.com"
click at [493, 473] on input "Mobile Phone" at bounding box center [501, 478] width 185 height 37
type input "0428796726"
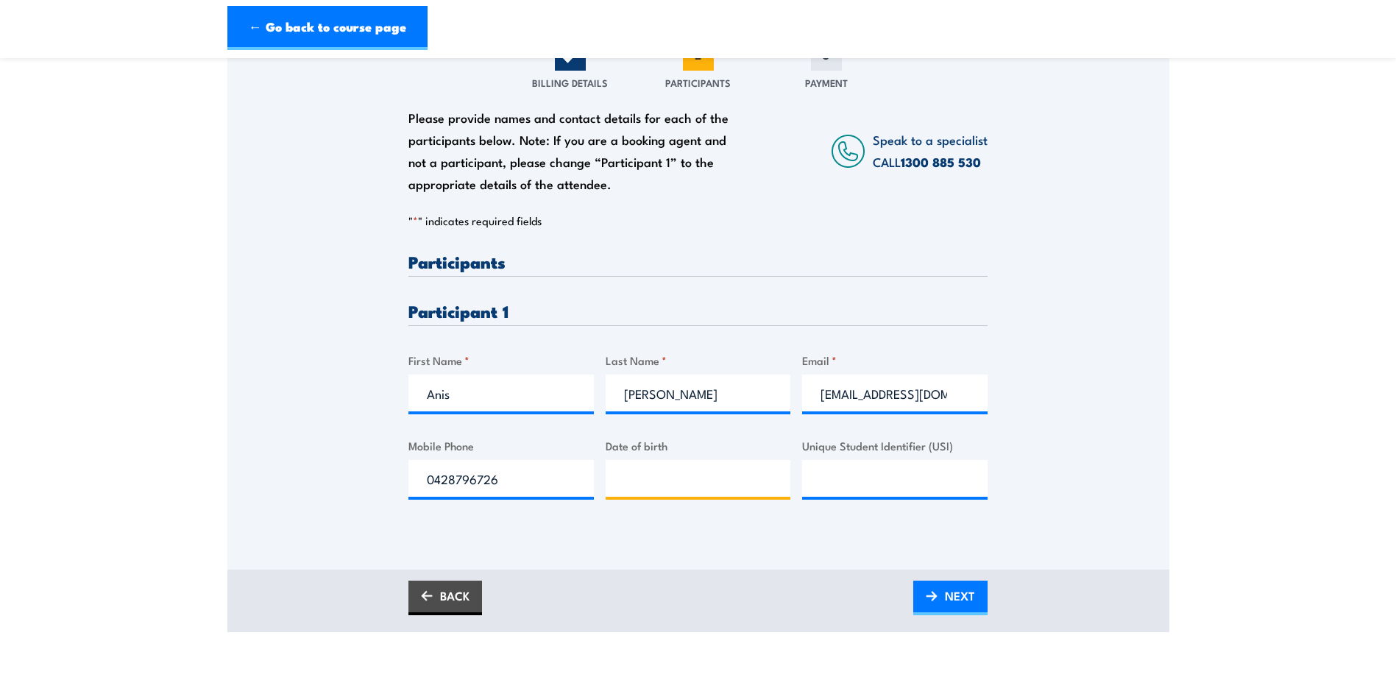
click at [624, 490] on input "Date of birth" at bounding box center [698, 478] width 185 height 37
type input "10/19/73__"
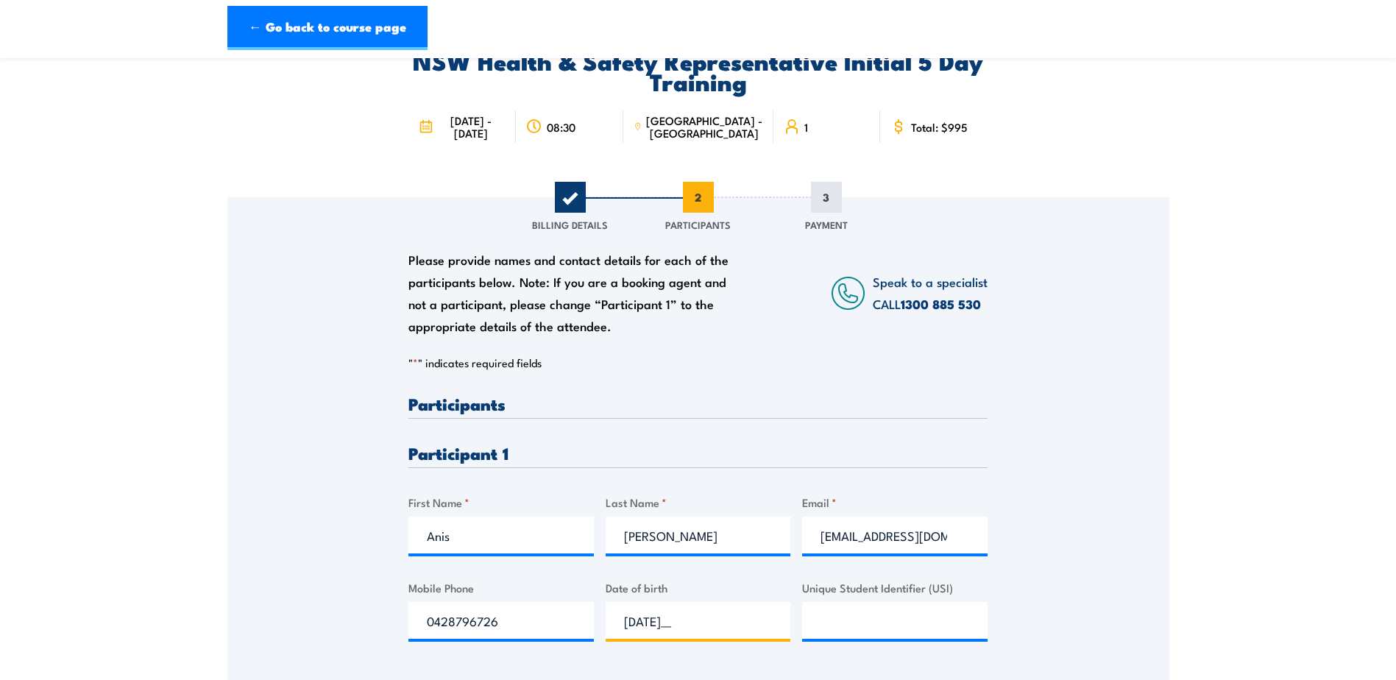
scroll to position [74, 0]
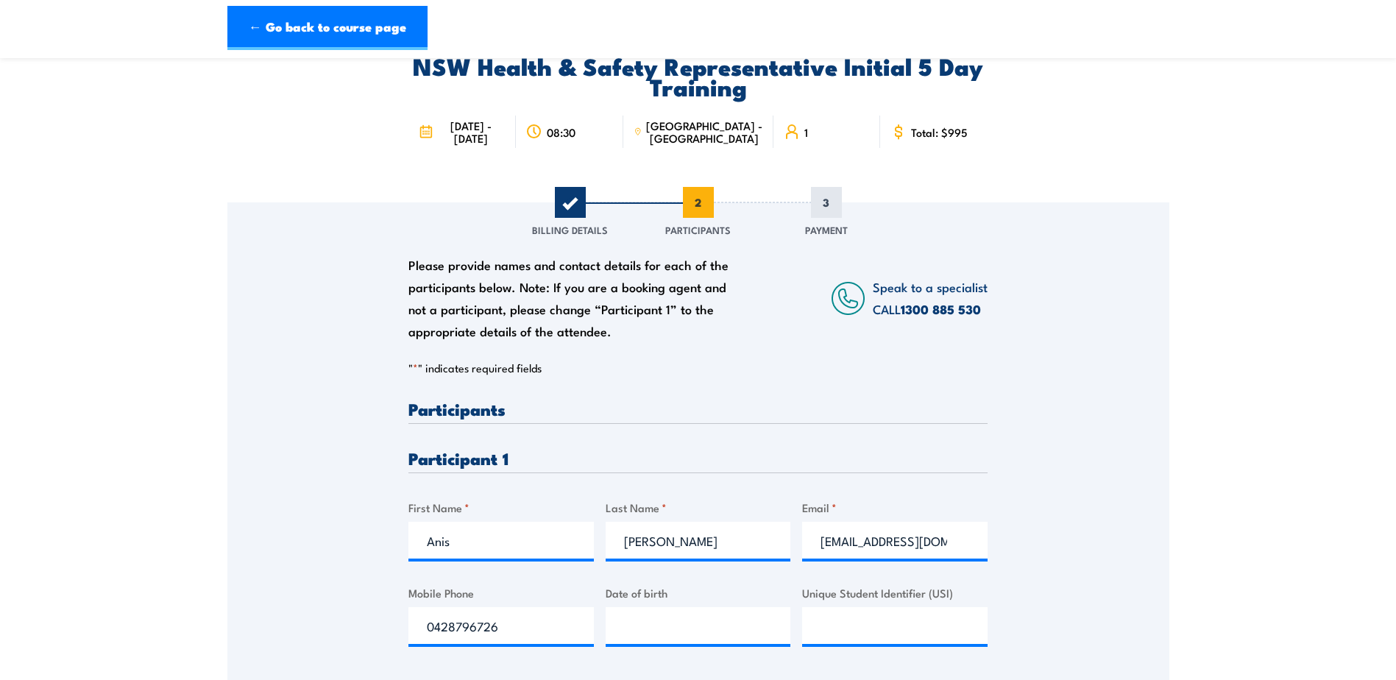
click at [514, 417] on h3 "Participants" at bounding box center [698, 408] width 579 height 17
click at [503, 414] on h3 "Participants" at bounding box center [698, 408] width 579 height 17
drag, startPoint x: 506, startPoint y: 411, endPoint x: 560, endPoint y: 410, distance: 54.5
click at [560, 410] on h3 "Participants" at bounding box center [698, 408] width 579 height 17
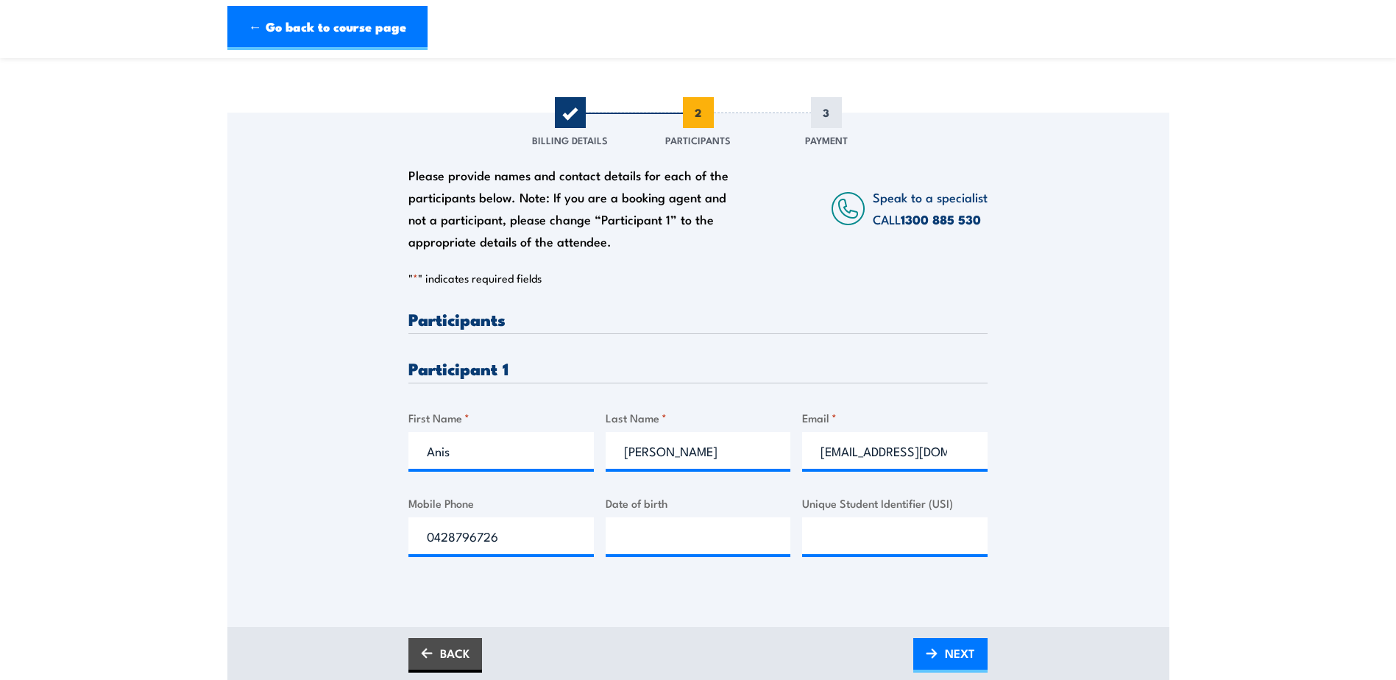
scroll to position [221, 0]
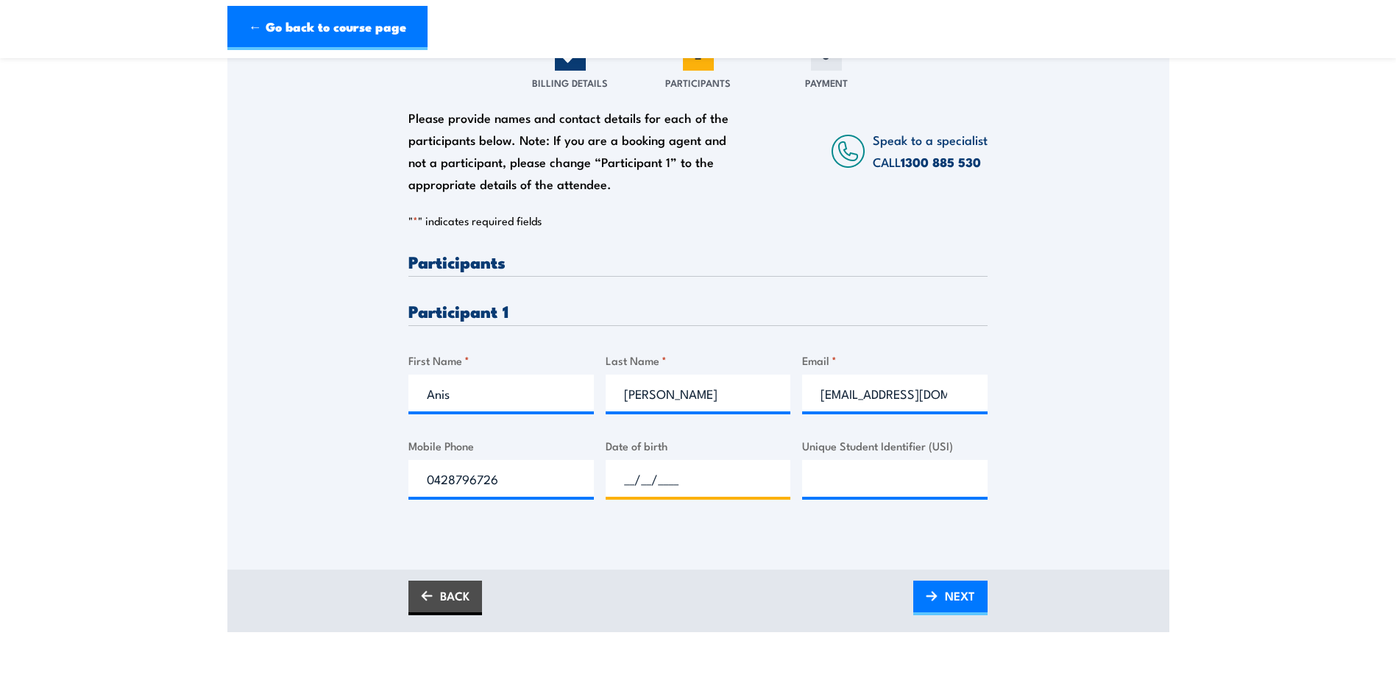
click at [648, 479] on input "__/__/____" at bounding box center [698, 478] width 185 height 37
type input "10/07/1973"
click at [954, 595] on span "NEXT" at bounding box center [960, 595] width 30 height 39
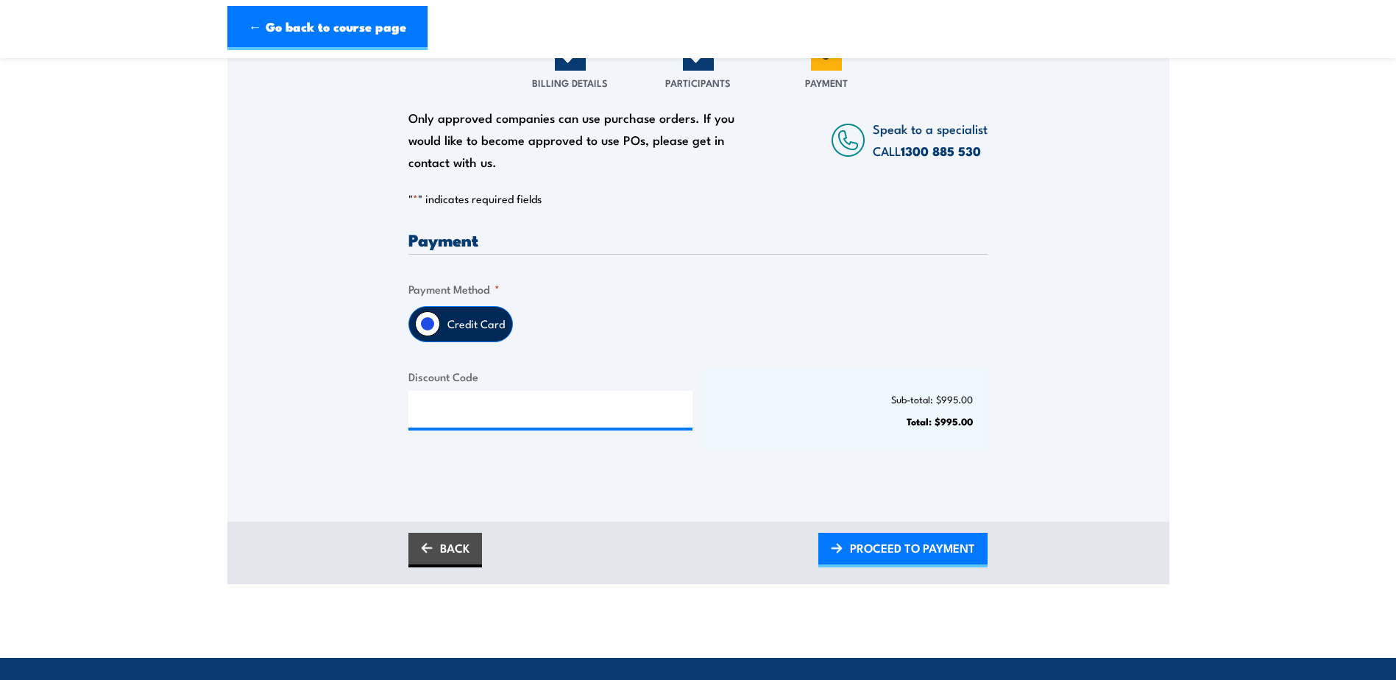
click at [462, 328] on label "Credit Card" at bounding box center [476, 324] width 72 height 35
click at [440, 328] on input "Credit Card" at bounding box center [427, 323] width 25 height 25
click at [431, 328] on input "Credit Card" at bounding box center [427, 323] width 25 height 25
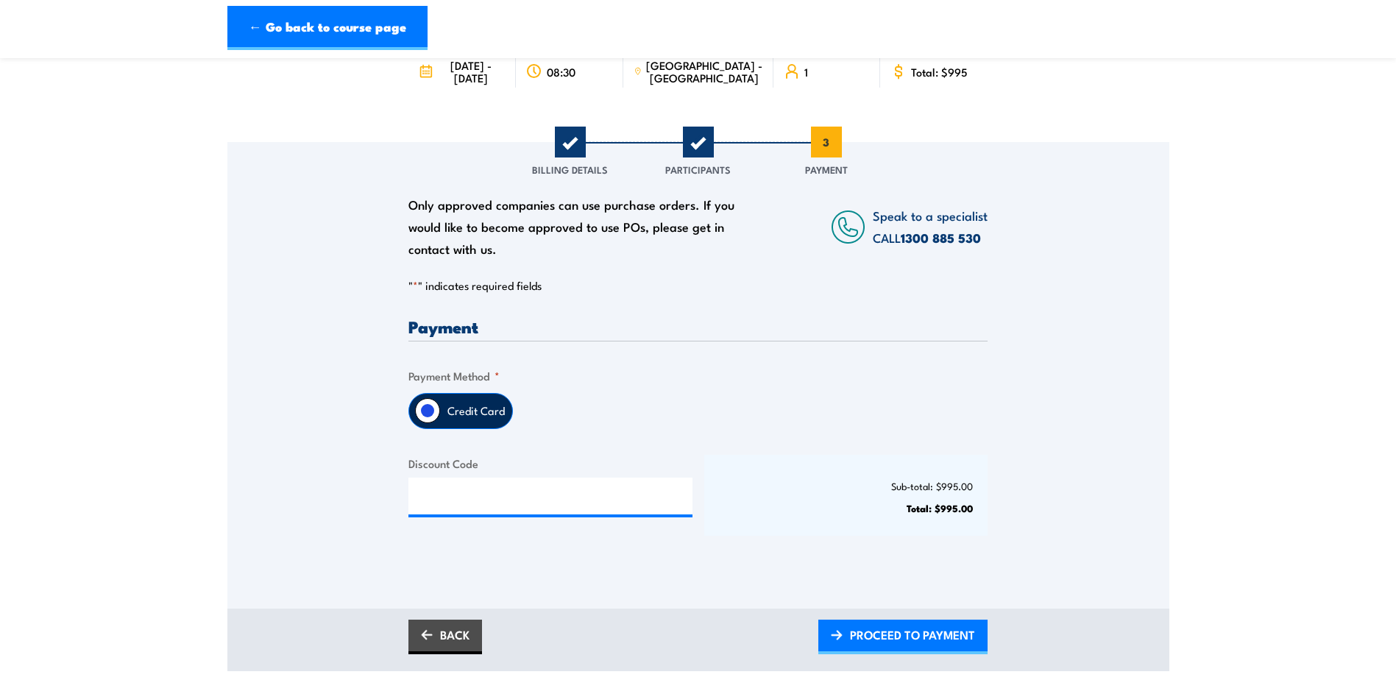
scroll to position [294, 0]
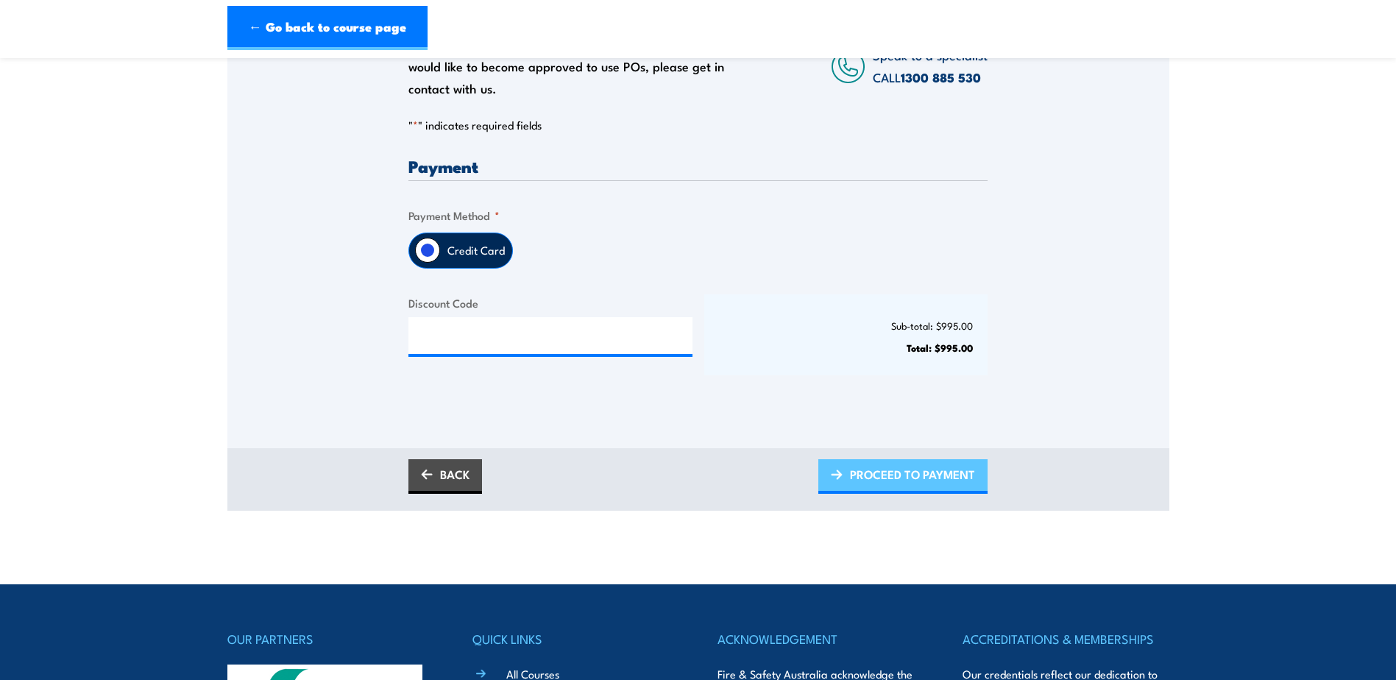
click at [921, 475] on span "PROCEED TO PAYMENT" at bounding box center [912, 474] width 125 height 39
